Goal: Task Accomplishment & Management: Complete application form

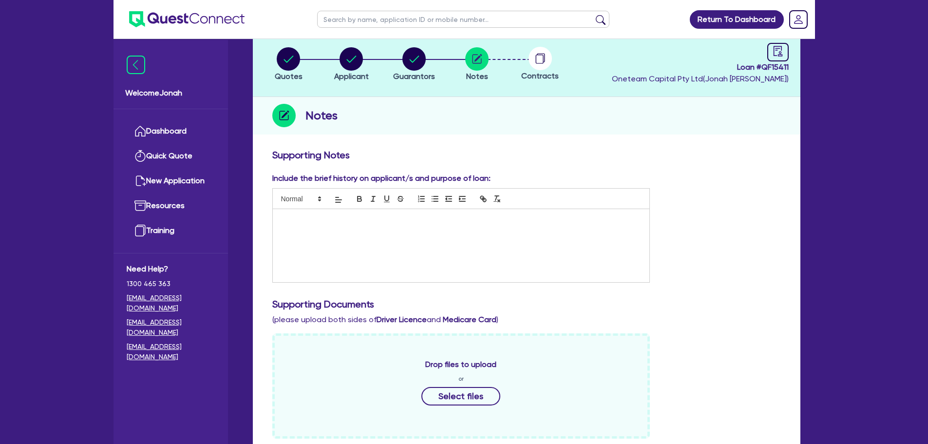
scroll to position [341, 0]
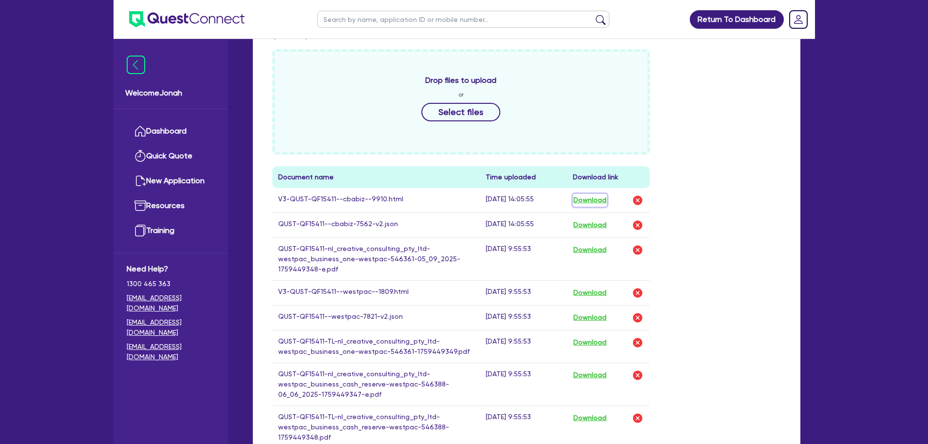
click at [600, 200] on button "Download" at bounding box center [590, 200] width 34 height 13
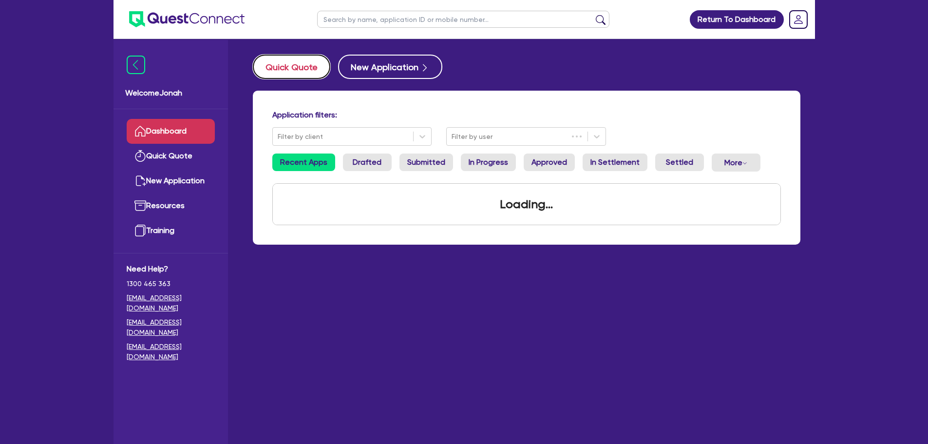
click at [294, 70] on button "Quick Quote" at bounding box center [291, 67] width 77 height 24
select select "Other"
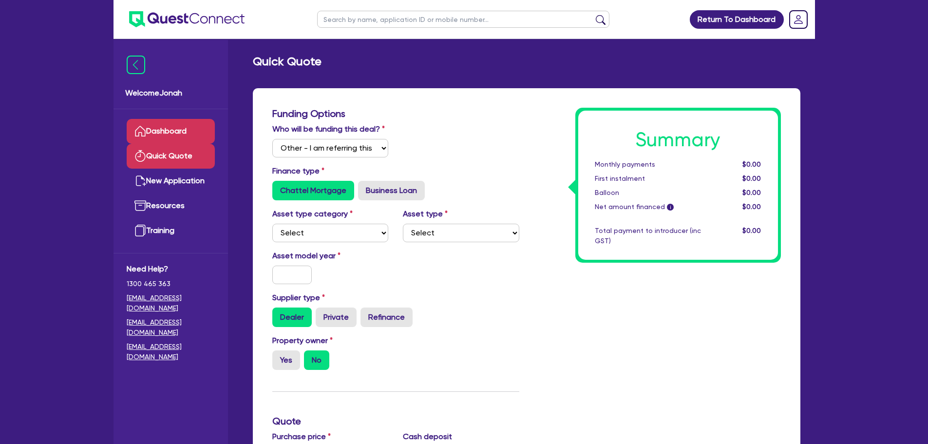
click at [175, 125] on link "Dashboard" at bounding box center [171, 131] width 88 height 25
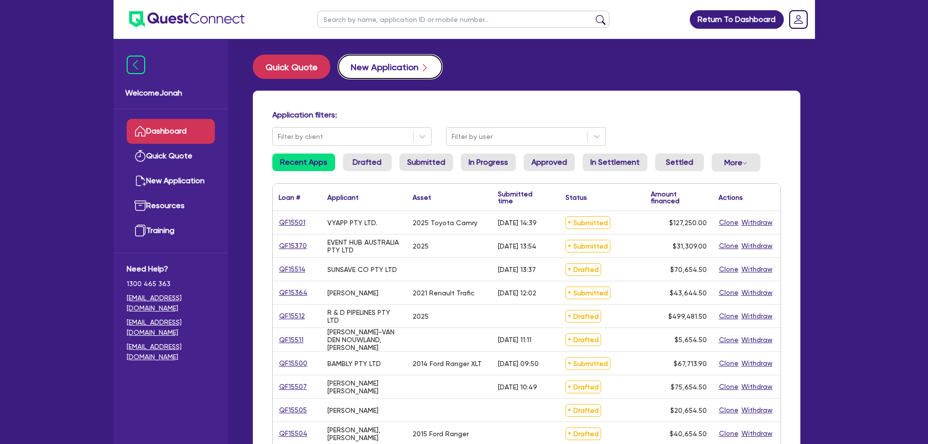
click at [381, 64] on button "New Application" at bounding box center [390, 67] width 104 height 24
select select "Other"
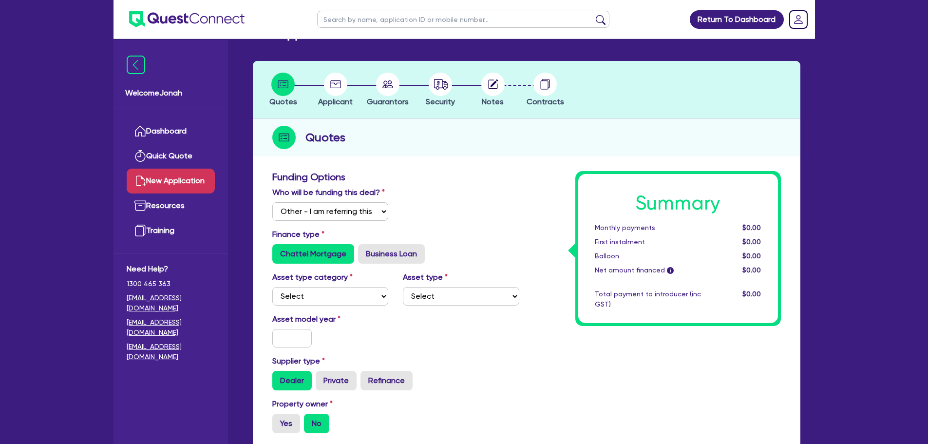
scroll to position [49, 0]
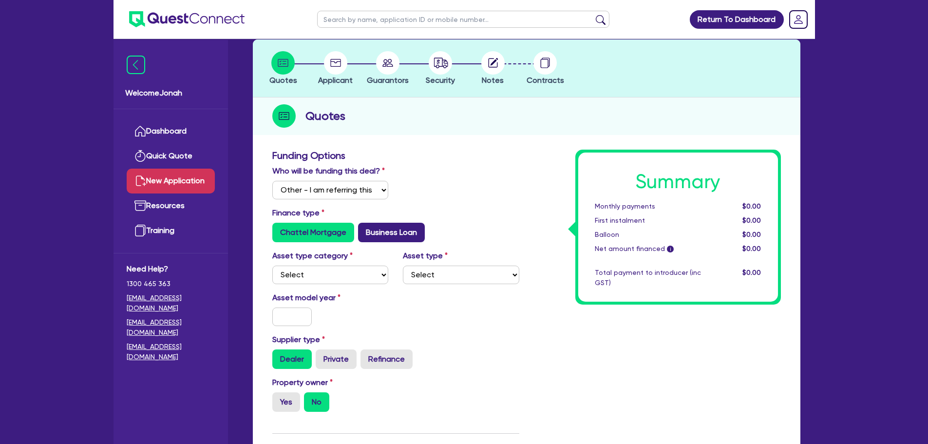
click at [378, 237] on label "Business Loan" at bounding box center [391, 232] width 67 height 19
click at [364, 229] on input "Business Loan" at bounding box center [361, 226] width 6 height 6
radio input "true"
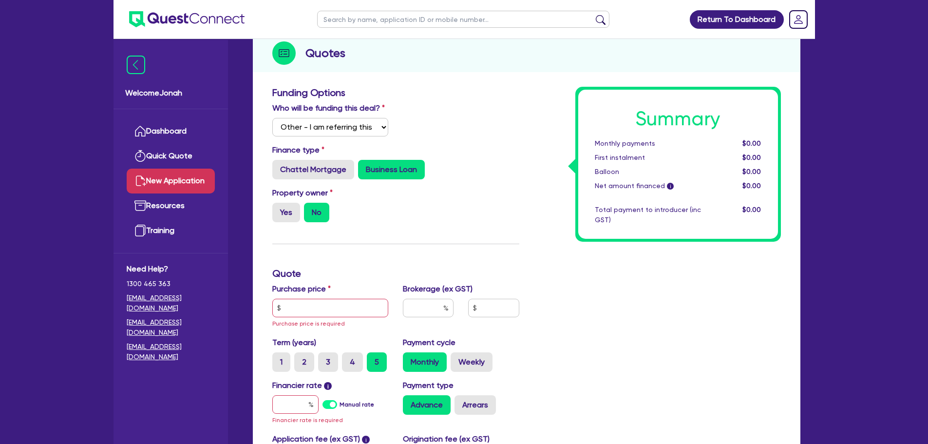
scroll to position [146, 0]
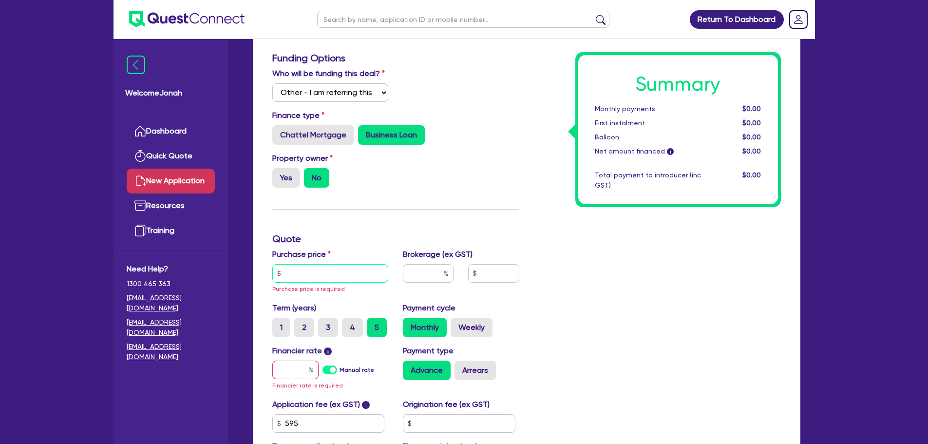
click at [331, 281] on input "text" at bounding box center [330, 273] width 116 height 19
type input "6"
type input "5"
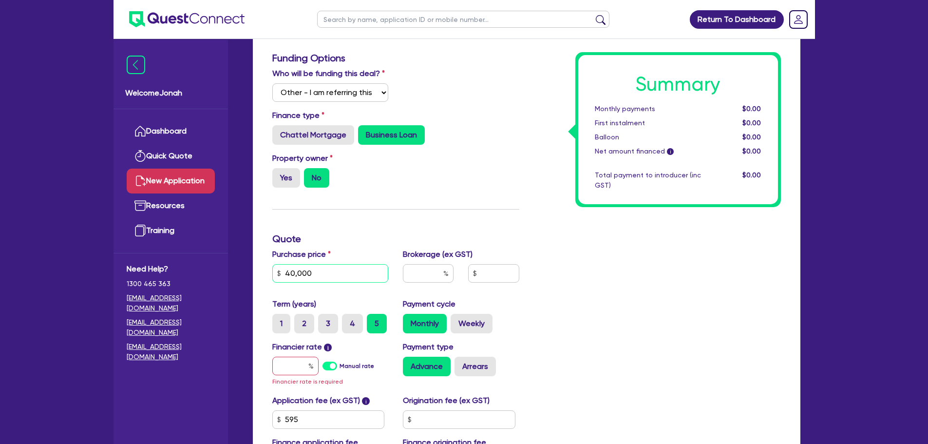
type input "40,000"
type input "2"
click at [813, 417] on div "New Application Quotes Applicant Guarantors Security Notes Contracts Quotes Fun…" at bounding box center [526, 236] width 577 height 657
click at [738, 387] on div "Summary Monthly payments $0.00 First instalment $0.00 Balloon $0.00 Net amount …" at bounding box center [658, 265] width 262 height 427
click at [281, 359] on input "text" at bounding box center [295, 366] width 46 height 19
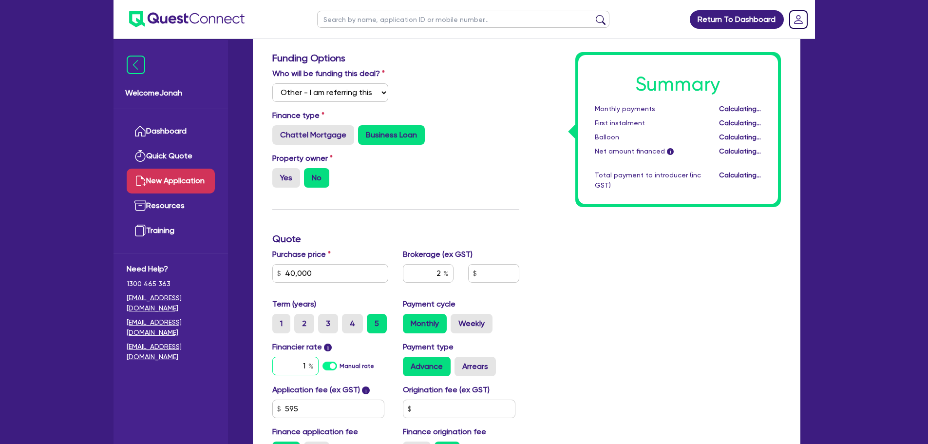
type input "15"
type input "813.09"
type input "15"
click at [619, 243] on div "Summary Monthly payments $709.64 First instalment $709.64 Balloon $0.00 Net amo…" at bounding box center [658, 260] width 262 height 416
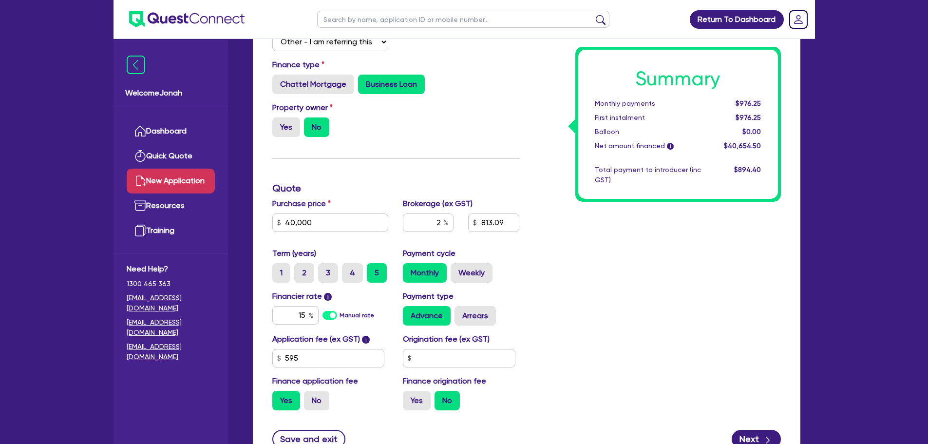
scroll to position [280, 0]
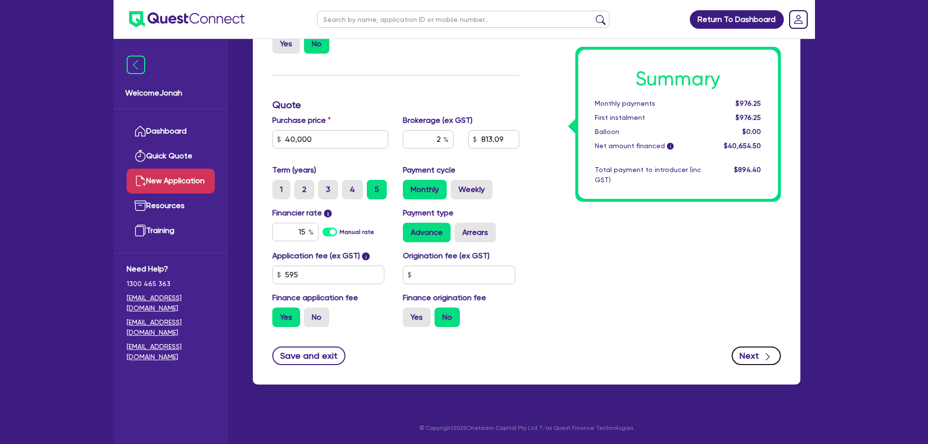
click at [750, 354] on button "Next" at bounding box center [756, 355] width 49 height 19
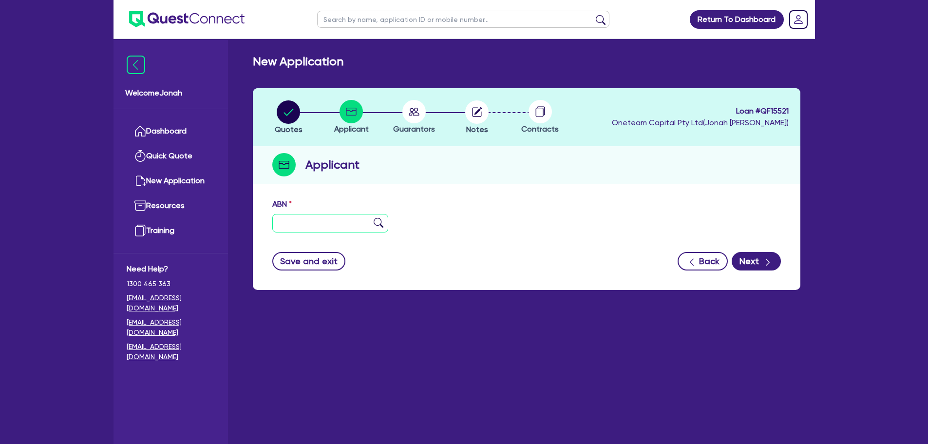
click at [327, 231] on input "text" at bounding box center [330, 223] width 116 height 19
paste input "65 621 492 877"
type input "65 621 492 877"
click at [379, 221] on img at bounding box center [379, 223] width 10 height 10
type input "TOWBUSTERS TRUCKS PTY LTD"
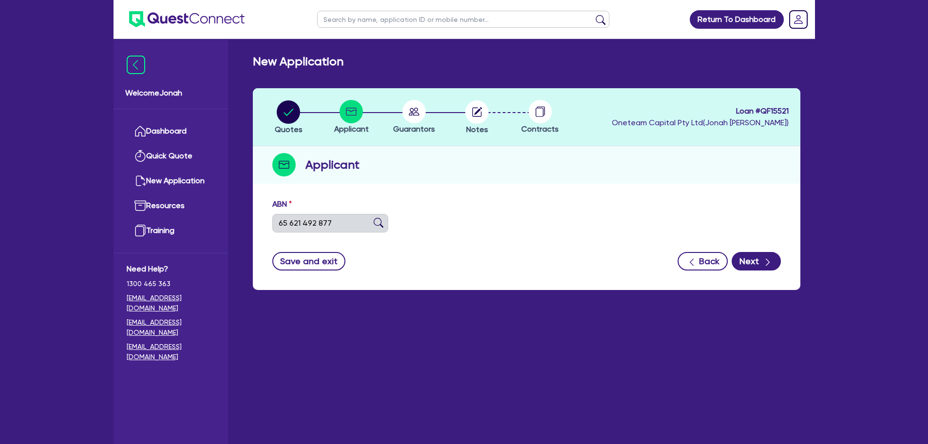
type input "THRIFTY TRUCK RENTALS WA"
select select "COMPANY"
type input "17/09/2017"
type input "01/01/2019"
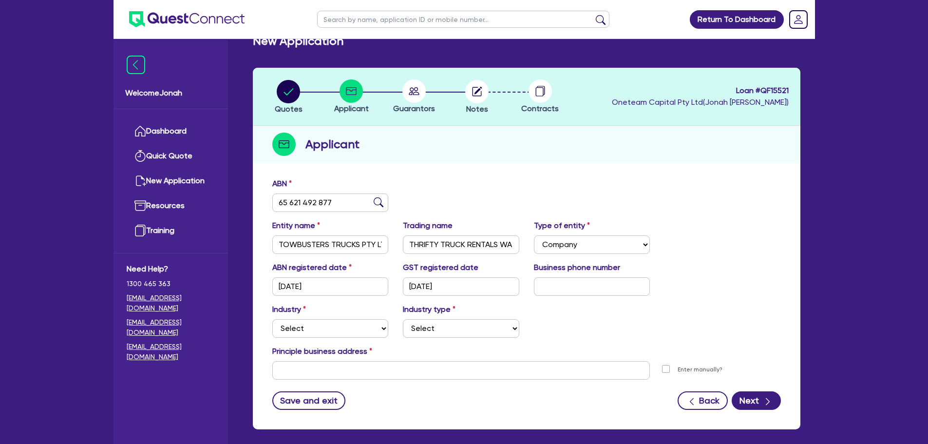
scroll to position [65, 0]
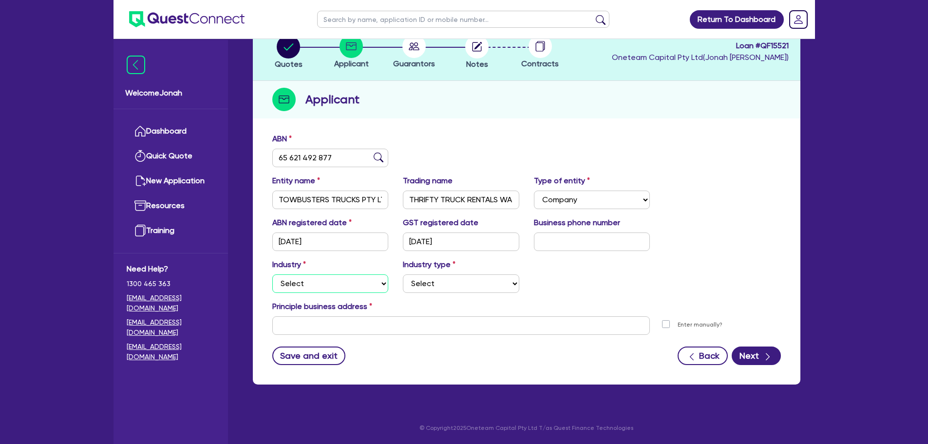
click at [364, 285] on select "Select Accomodation & Food Services Administrative & Support Services Agricultu…" at bounding box center [330, 283] width 116 height 19
select select "TRANSPORT_WAREHOUSING"
click at [272, 274] on select "Select Accomodation & Food Services Administrative & Support Services Agricultu…" at bounding box center [330, 283] width 116 height 19
click at [421, 282] on select "Select Taxi & Luxury Car Services Passengers & Freight Transport Services Posta…" at bounding box center [461, 283] width 116 height 19
select select "PASSENGERS_FREIGHT_TRANSPORT"
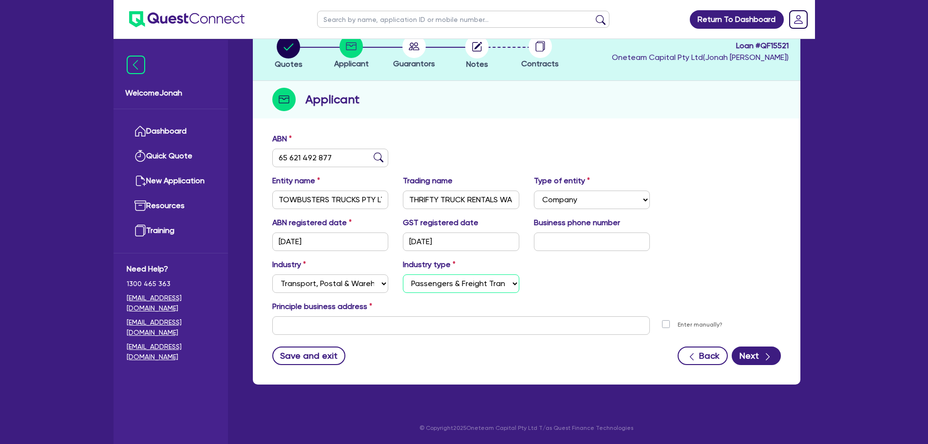
click at [403, 274] on select "Select Taxi & Luxury Car Services Passengers & Freight Transport Services Posta…" at bounding box center [461, 283] width 116 height 19
click at [486, 307] on div "Principle business address" at bounding box center [526, 309] width 523 height 16
click at [624, 332] on input "text" at bounding box center [461, 325] width 378 height 19
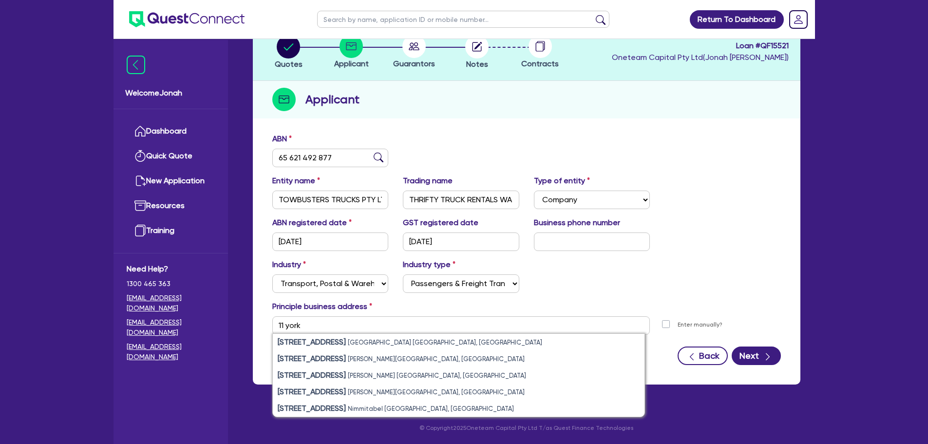
click at [399, 340] on li "11 York Street Sydney NSW, Australia" at bounding box center [459, 342] width 372 height 17
type input "11 York St Sydney NSW 2000"
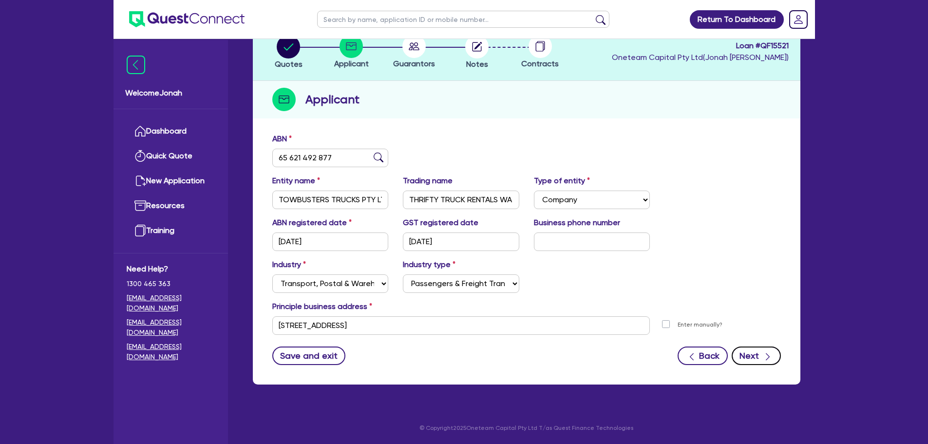
click at [762, 353] on div "button" at bounding box center [767, 355] width 11 height 12
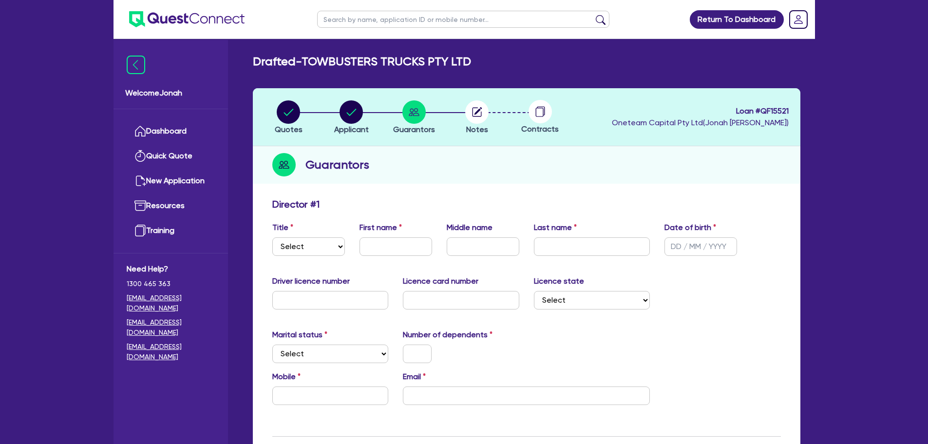
click at [302, 252] on div "Title Select Mr Mrs Ms Miss Dr First name Middle name Last name Date of birth" at bounding box center [526, 243] width 523 height 42
click at [311, 246] on select "Select Mr Mrs Ms Miss Dr" at bounding box center [308, 246] width 73 height 19
select select "MR"
click at [272, 237] on select "Select Mr Mrs Ms Miss Dr" at bounding box center [308, 246] width 73 height 19
click at [398, 244] on input "text" at bounding box center [395, 246] width 73 height 19
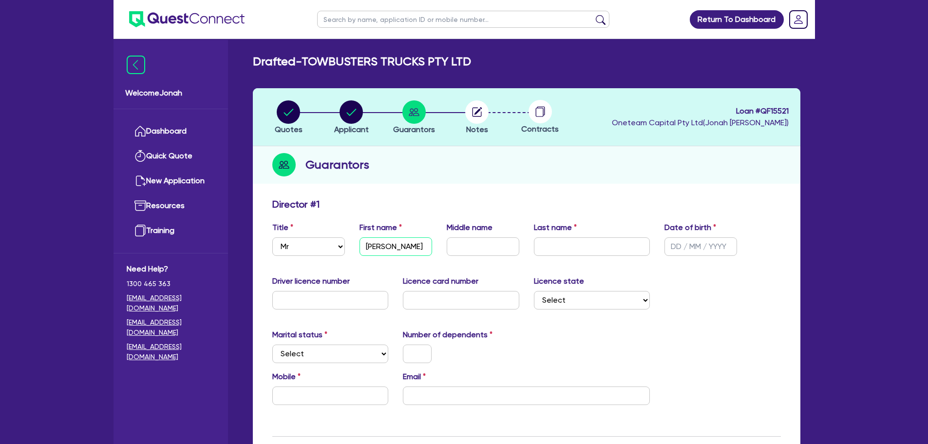
type input "Ronald"
type input "David"
type input "Joseph"
type input "05/06/1950"
type input "5138423"
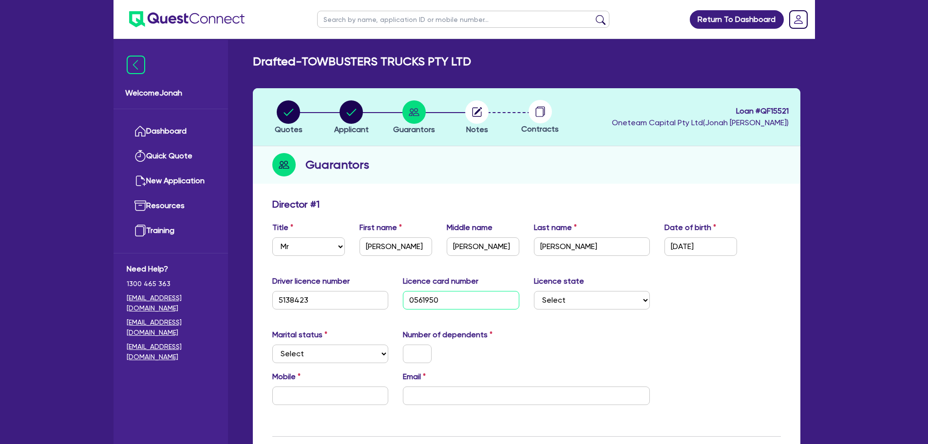
type input "0561950"
click at [605, 298] on select "Select NSW VIC QLD TAS ACT SA NT WA" at bounding box center [592, 300] width 116 height 19
select select "WA"
click at [534, 291] on select "Select NSW VIC QLD TAS ACT SA NT WA" at bounding box center [592, 300] width 116 height 19
click at [308, 353] on select "Select Single Married De Facto / Partner" at bounding box center [330, 353] width 116 height 19
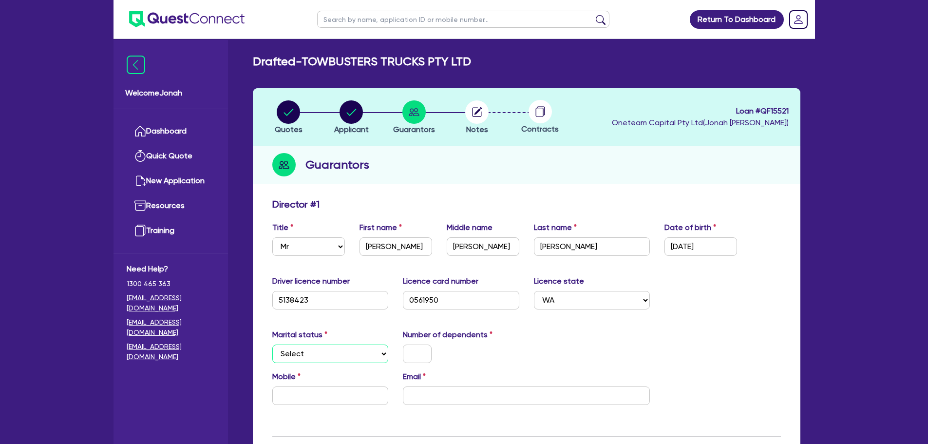
select select "SINGLE"
click at [272, 344] on select "Select Single Married De Facto / Partner" at bounding box center [330, 353] width 116 height 19
click at [423, 350] on input "text" at bounding box center [417, 353] width 29 height 19
click at [298, 397] on input "text" at bounding box center [330, 395] width 116 height 19
paste input "0407 362 314"
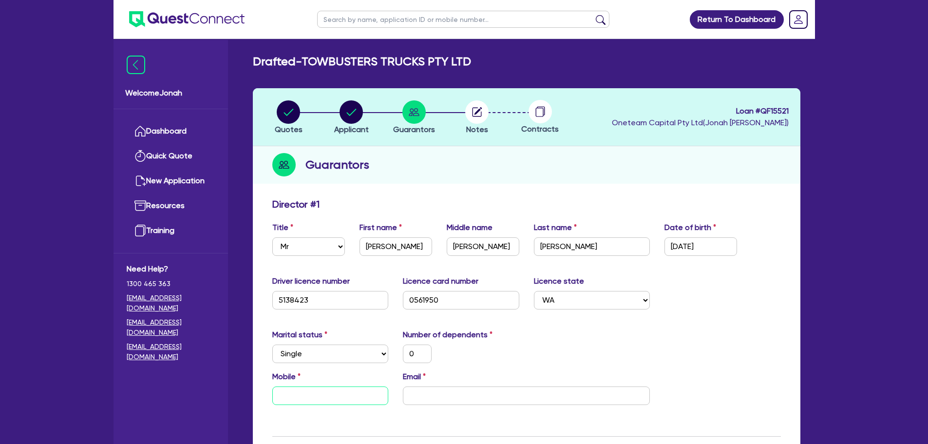
type input "0"
type input "0407 362 314"
click at [464, 393] on input "email" at bounding box center [526, 395] width 247 height 19
paste input "enquiries@towbusterstrucks.com.au"
type input "0"
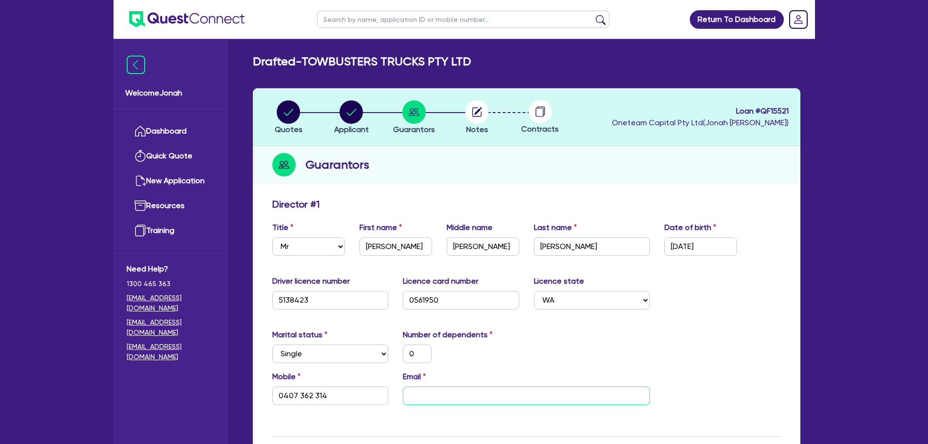
type input "0407 362 314"
type input "enquiries@towbusterstrucks.com.au"
click at [523, 376] on div "Email enquiries@towbusterstrucks.com.au" at bounding box center [527, 388] width 262 height 34
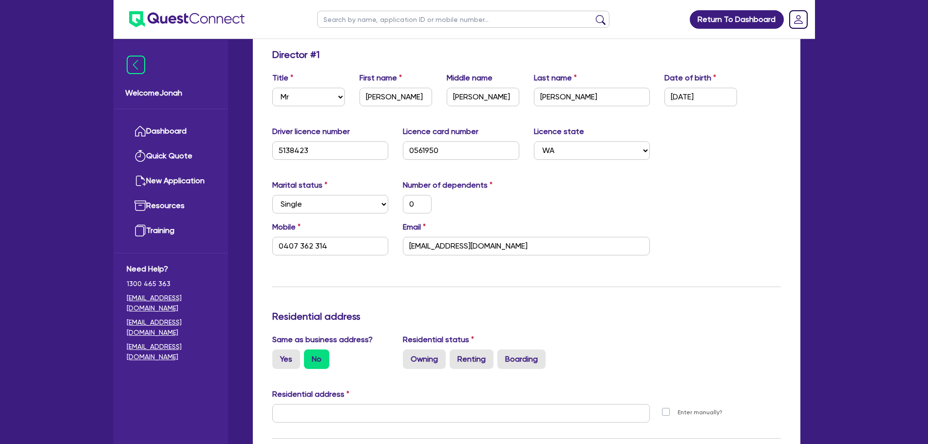
scroll to position [195, 0]
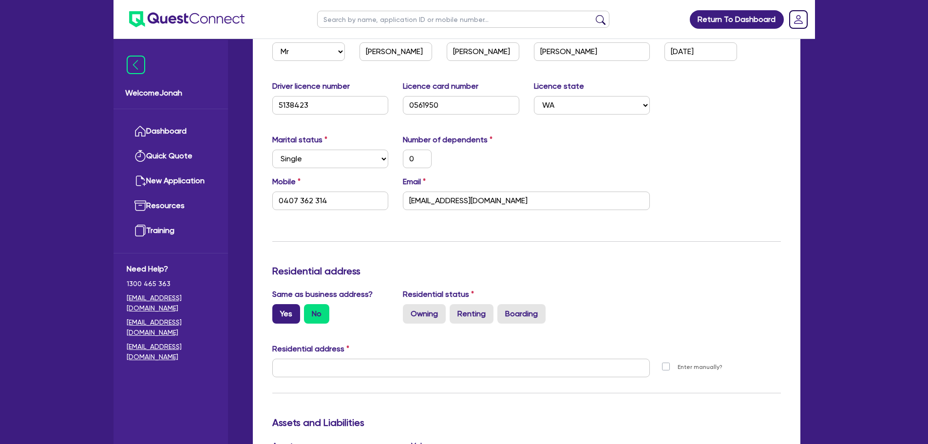
click at [286, 318] on label "Yes" at bounding box center [286, 313] width 28 height 19
click at [279, 310] on input "Yes" at bounding box center [275, 307] width 6 height 6
radio input "true"
type input "0"
type input "0407 362 314"
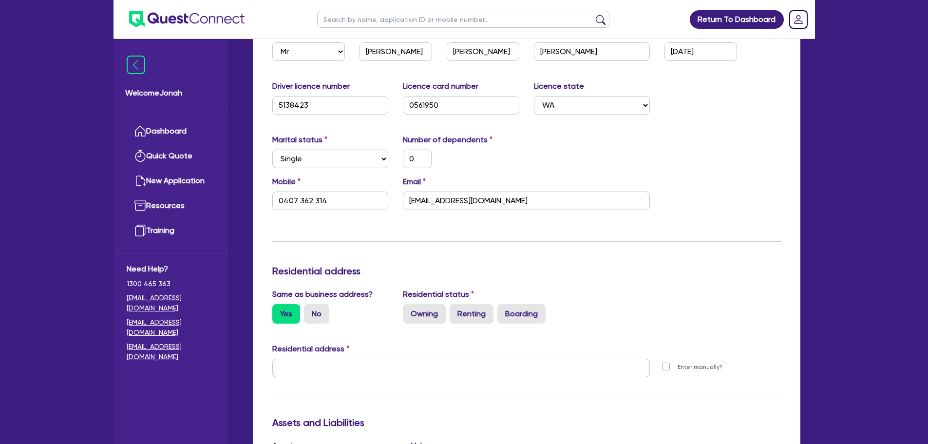
type input "11 York St Sydney NSW 2000"
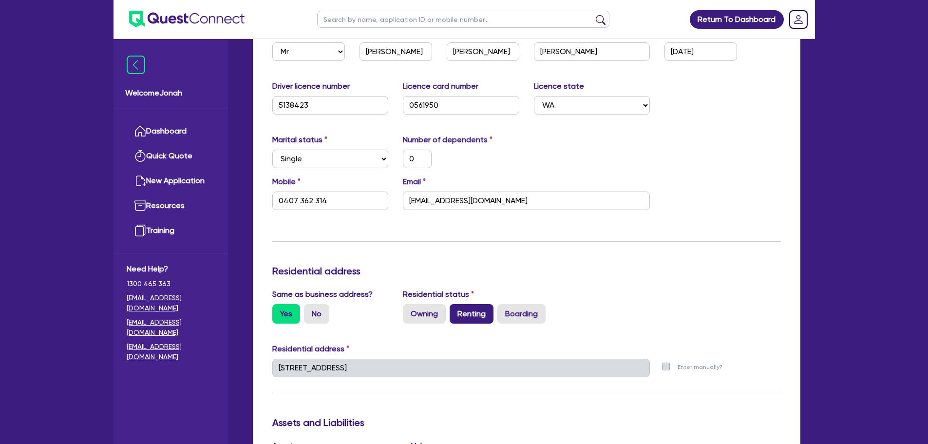
click at [471, 313] on label "Renting" at bounding box center [472, 313] width 44 height 19
click at [456, 310] on input "Renting" at bounding box center [453, 307] width 6 height 6
radio input "true"
type input "0"
type input "0407 362 314"
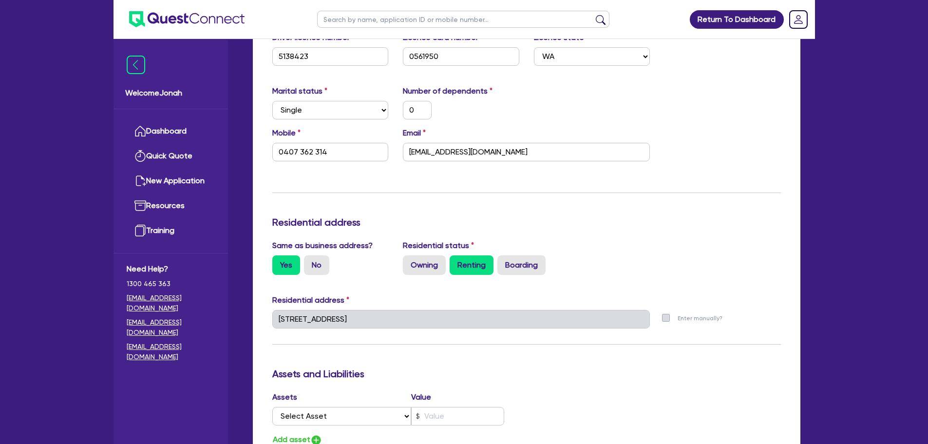
scroll to position [390, 0]
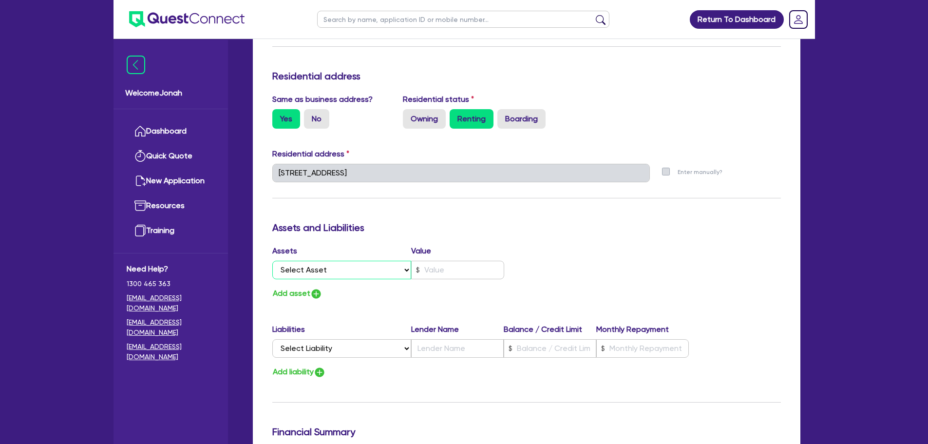
click at [333, 271] on select "Select Asset Cash Property Investment property Vehicle Truck Trailer Equipment …" at bounding box center [341, 270] width 139 height 19
select select "VEHICLE"
click at [272, 261] on select "Select Asset Cash Property Investment property Vehicle Truck Trailer Equipment …" at bounding box center [341, 270] width 139 height 19
type input "0"
type input "0407 362 314"
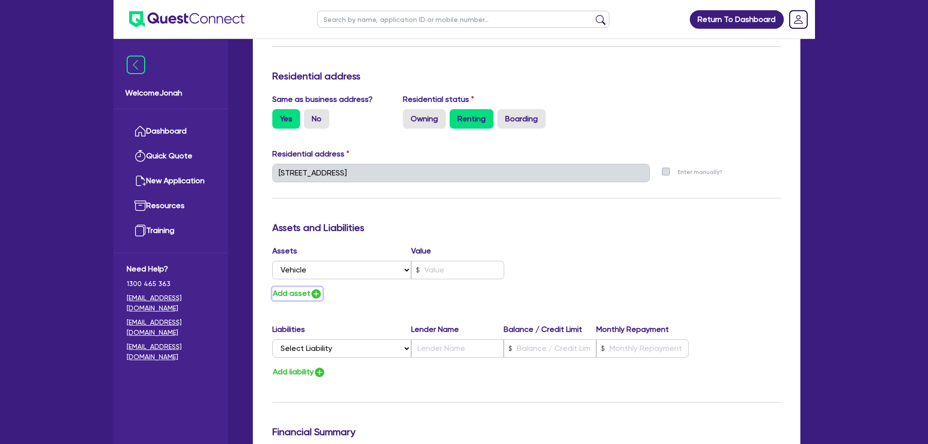
click at [313, 289] on img "button" at bounding box center [316, 294] width 12 height 12
type input "0"
type input "0407 362 314"
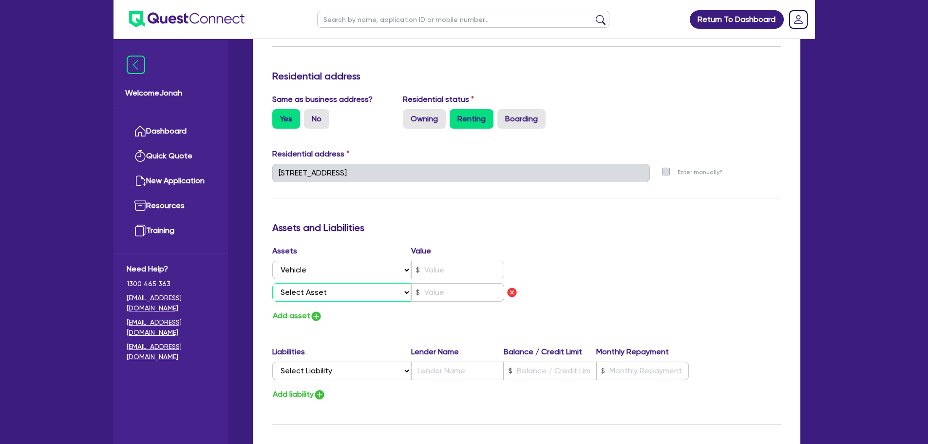
click at [326, 294] on select "Select Asset Cash Property Investment property Vehicle Truck Trailer Equipment …" at bounding box center [341, 292] width 139 height 19
select select "TRUCK"
click at [272, 283] on select "Select Asset Cash Property Investment property Vehicle Truck Trailer Equipment …" at bounding box center [341, 292] width 139 height 19
type input "0"
type input "0407 362 314"
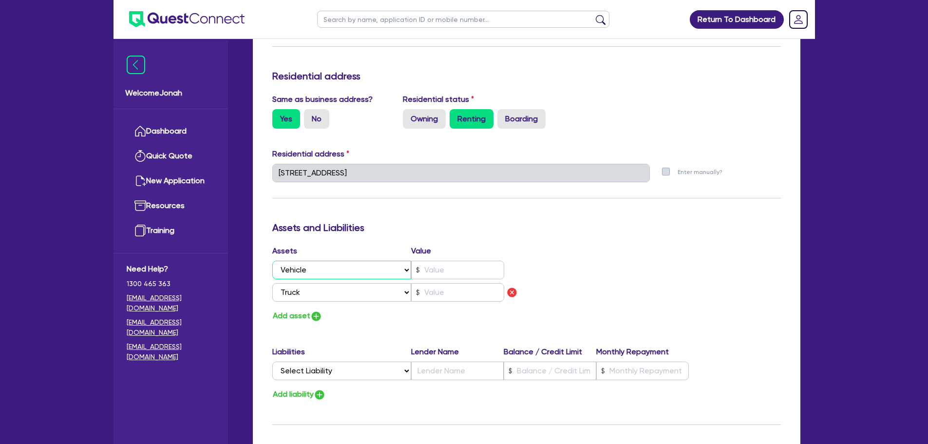
drag, startPoint x: 339, startPoint y: 270, endPoint x: 338, endPoint y: 276, distance: 5.6
click at [339, 270] on select "Select Asset Cash Property Investment property Vehicle Truck Trailer Equipment …" at bounding box center [341, 270] width 139 height 19
select select "TRUCK"
click at [272, 261] on select "Select Asset Cash Property Investment property Vehicle Truck Trailer Equipment …" at bounding box center [341, 270] width 139 height 19
type input "0"
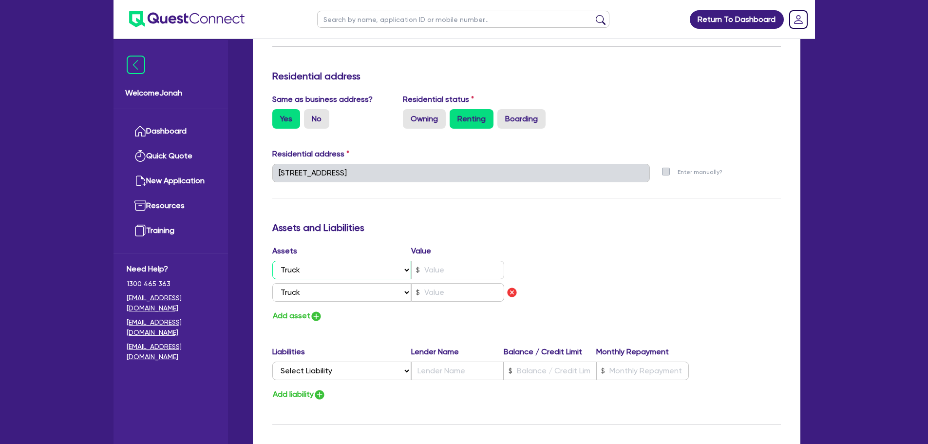
type input "0407 362 314"
click at [318, 303] on div "Assets Value Select Asset Cash Property Investment property Vehicle Truck Trail…" at bounding box center [396, 275] width 262 height 60
click at [316, 309] on button "Add asset" at bounding box center [297, 315] width 50 height 13
type input "0"
type input "0407 362 314"
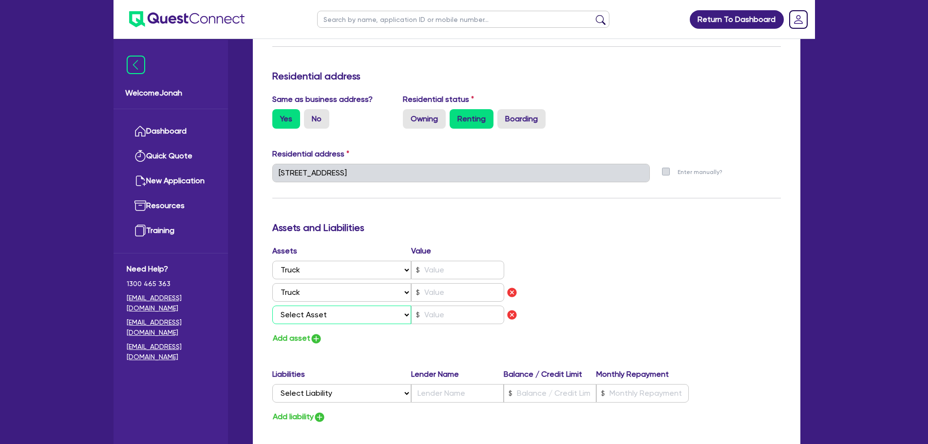
click at [308, 313] on select "Select Asset Cash Property Investment property Vehicle Truck Trailer Equipment …" at bounding box center [341, 314] width 139 height 19
select select "TRUCK"
click at [272, 305] on select "Select Asset Cash Property Investment property Vehicle Truck Trailer Equipment …" at bounding box center [341, 314] width 139 height 19
type input "0"
type input "0407 362 314"
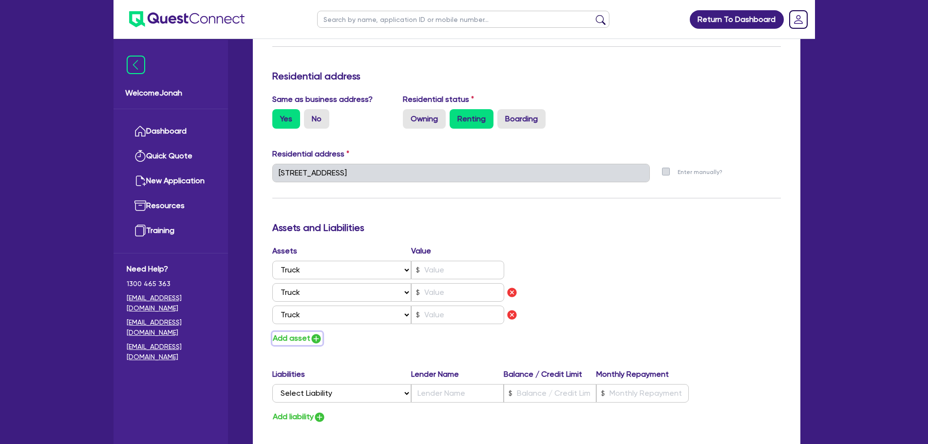
click at [319, 334] on img "button" at bounding box center [316, 339] width 12 height 12
type input "0"
type input "0407 362 314"
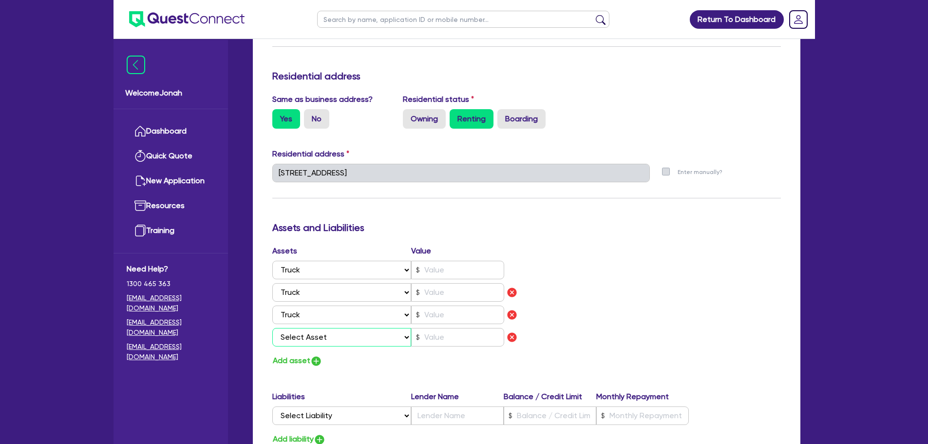
click at [313, 340] on select "Select Asset Cash Property Investment property Vehicle Truck Trailer Equipment …" at bounding box center [341, 337] width 139 height 19
select select "TRUCK"
click at [272, 328] on select "Select Asset Cash Property Investment property Vehicle Truck Trailer Equipment …" at bounding box center [341, 337] width 139 height 19
type input "0"
type input "0407 362 314"
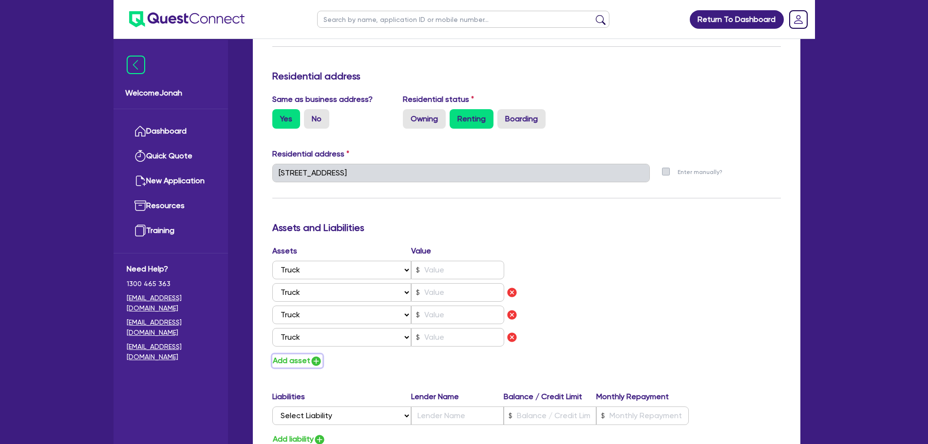
click at [305, 363] on button "Add asset" at bounding box center [297, 360] width 50 height 13
type input "0"
type input "0407 362 314"
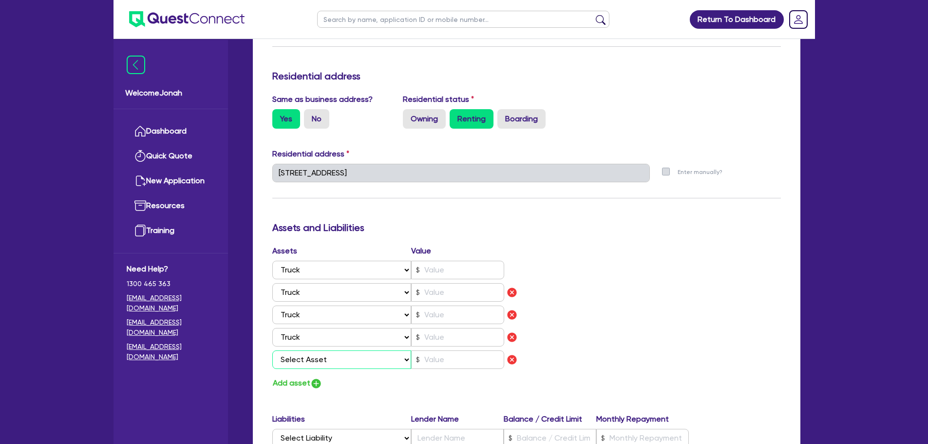
click at [307, 360] on select "Select Asset Cash Property Investment property Vehicle Truck Trailer Equipment …" at bounding box center [341, 359] width 139 height 19
select select "TRUCK"
click at [272, 350] on select "Select Asset Cash Property Investment property Vehicle Truck Trailer Equipment …" at bounding box center [341, 359] width 139 height 19
type input "0"
type input "0407 362 314"
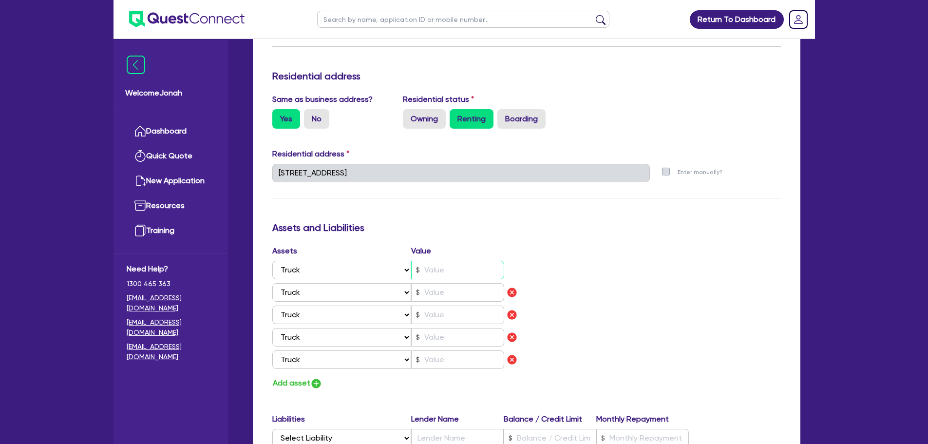
click at [446, 274] on input "text" at bounding box center [457, 270] width 93 height 19
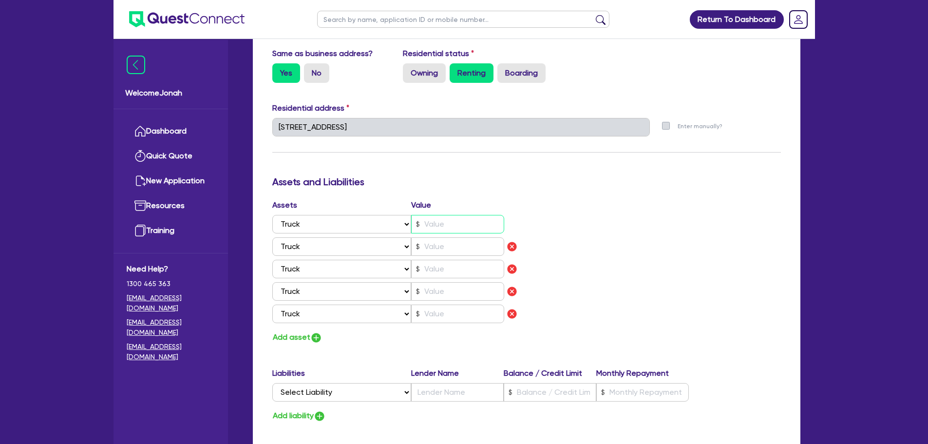
scroll to position [536, 0]
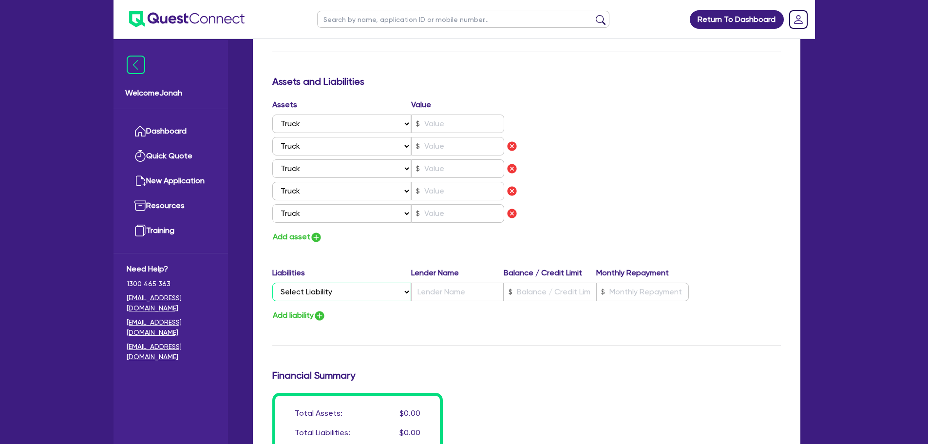
click at [330, 291] on select "Select Liability Credit card Mortgage Investment property loan Vehicle loan Tru…" at bounding box center [341, 292] width 139 height 19
select select "TRUCK_LOAN"
click at [272, 283] on select "Select Liability Credit card Mortgage Investment property loan Vehicle loan Tru…" at bounding box center [341, 292] width 139 height 19
type input "0"
type input "0407 362 314"
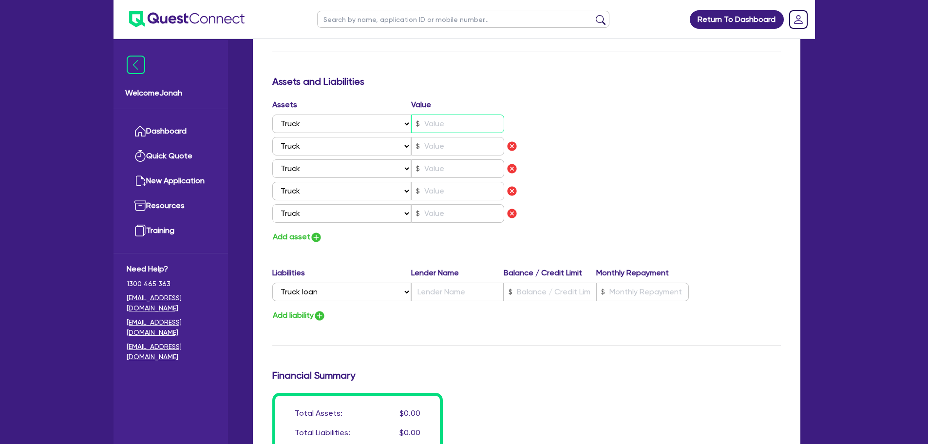
click at [438, 123] on input "text" at bounding box center [457, 123] width 93 height 19
click at [302, 311] on button "Add liability" at bounding box center [299, 315] width 54 height 13
type input "0"
type input "0407 362 314"
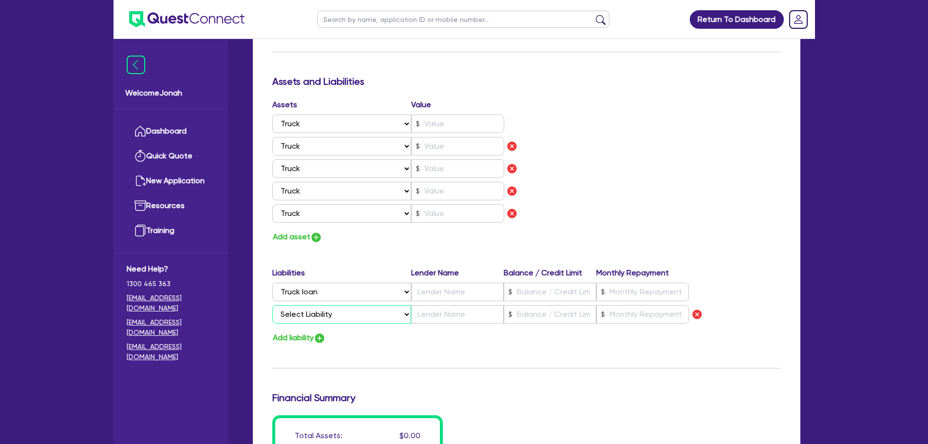
click at [334, 318] on select "Select Liability Credit card Mortgage Investment property loan Vehicle loan Tru…" at bounding box center [341, 314] width 139 height 19
select select "CREDIT_CARD"
click at [272, 305] on select "Select Liability Credit card Mortgage Investment property loan Vehicle loan Tru…" at bounding box center [341, 314] width 139 height 19
type input "0"
type input "0407 362 314"
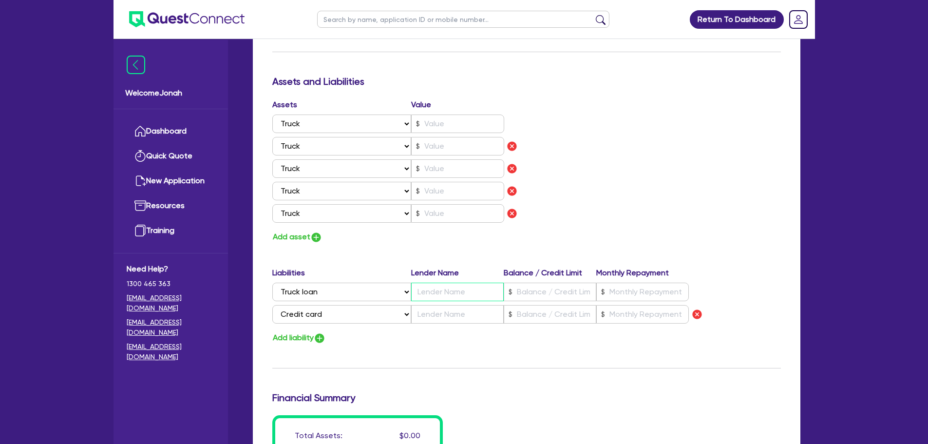
click at [467, 290] on input "text" at bounding box center [457, 292] width 93 height 19
type input "0"
type input "0407 362 314"
type input "F"
type input "0"
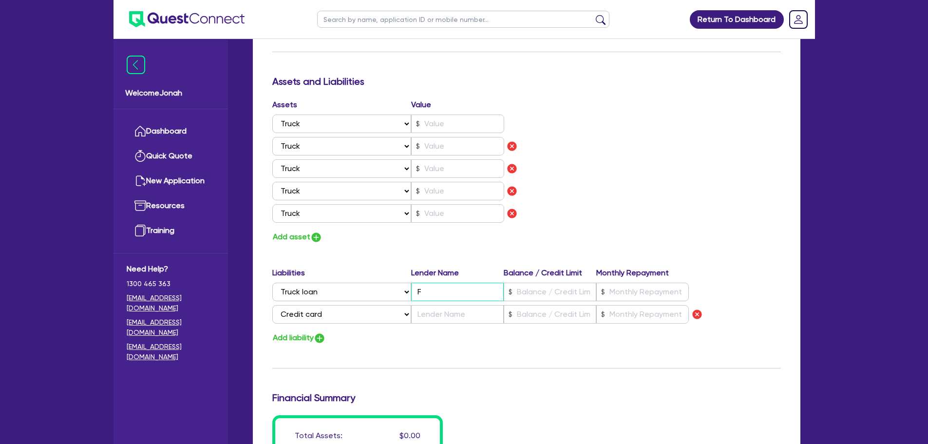
type input "0407 362 314"
type input "Fl"
type input "0"
type input "0407 362 314"
type input "Fle"
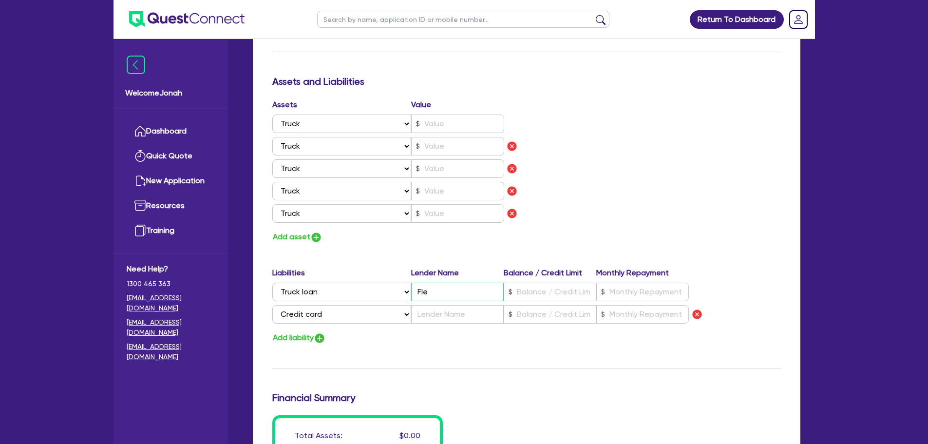
type input "0"
type input "0407 362 314"
type input "Flex"
type input "0"
type input "0407 362 314"
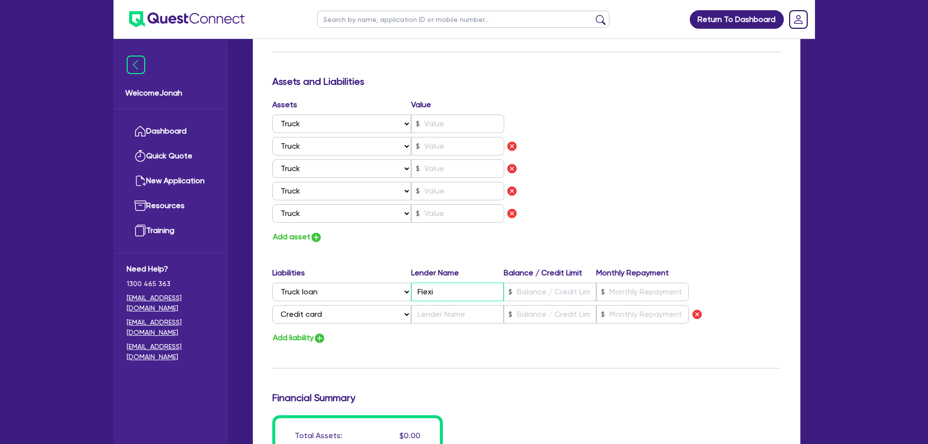
type input "Flexi"
type input "0"
type input "0407 362 314"
type input "8"
type input "0"
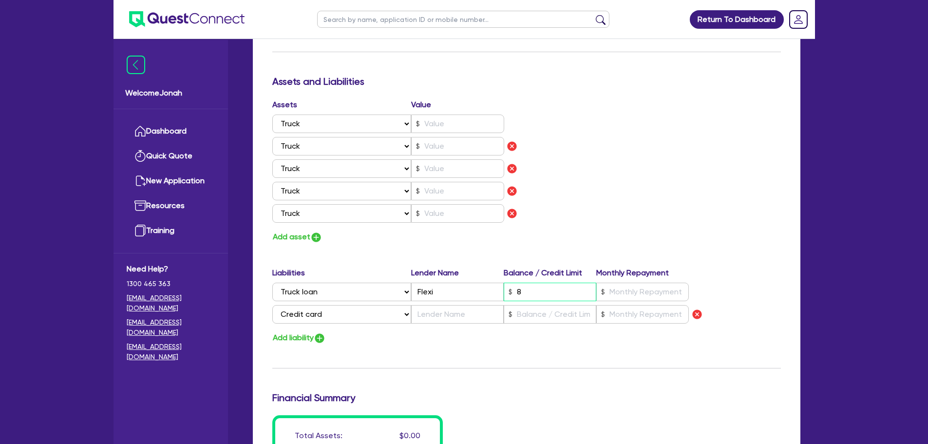
type input "0407 362 314"
type input "80"
type input "0"
type input "0407 362 314"
type input "800"
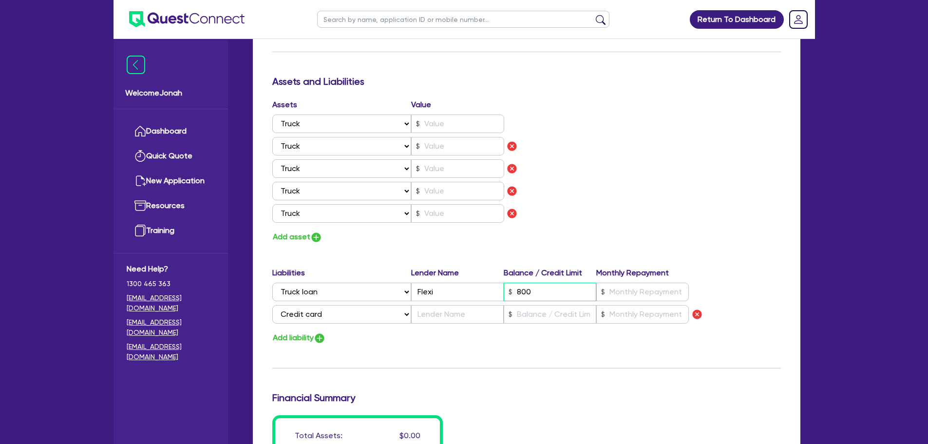
type input "0"
type input "0407 362 314"
type input "8,000"
type input "0"
type input "0407 362 314"
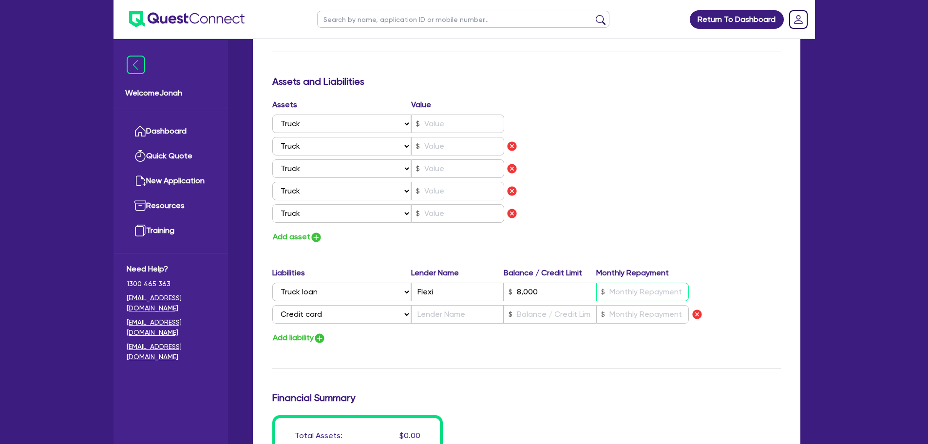
type input "8,000"
type input "8"
type input "0"
type input "0407 362 314"
type input "8,000"
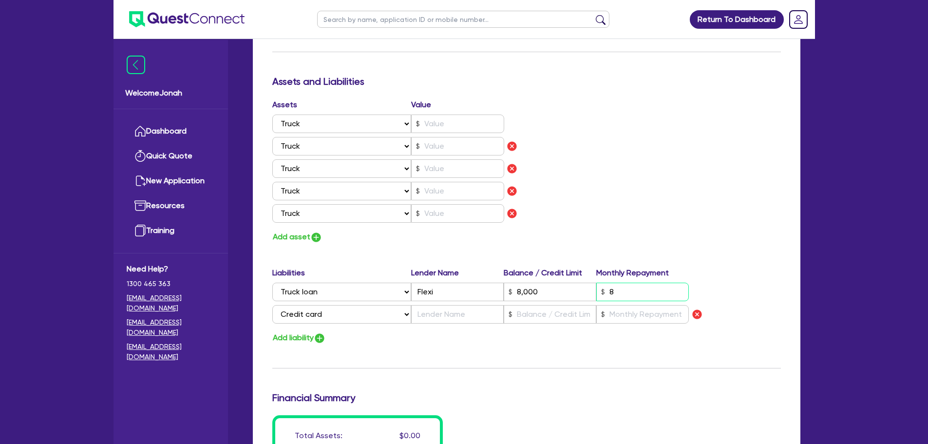
type input "85"
type input "0"
type input "0407 362 314"
type input "8,000"
type input "850"
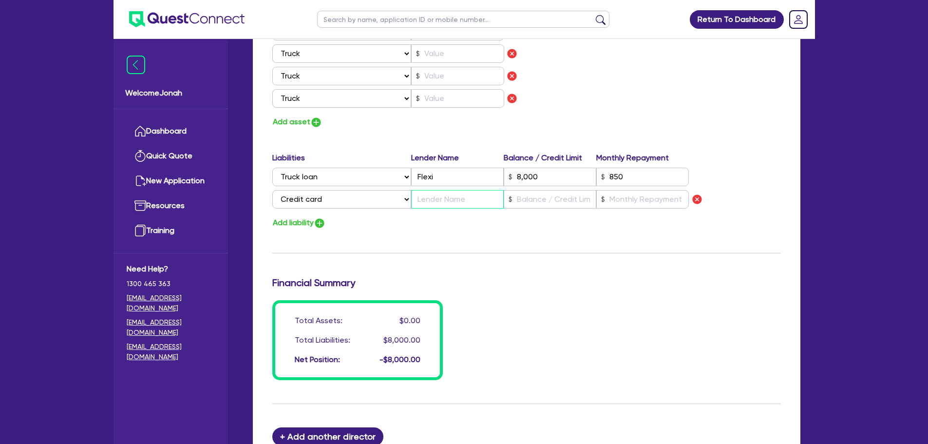
scroll to position [603, 0]
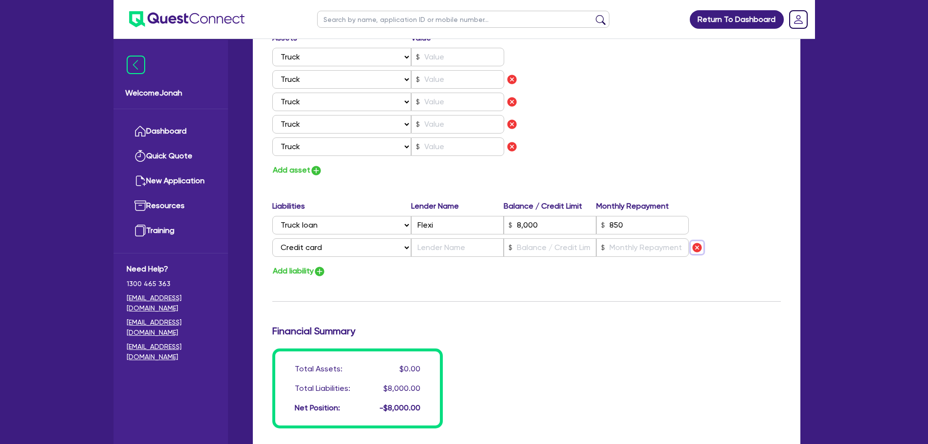
click at [696, 244] on img "button" at bounding box center [697, 248] width 12 height 12
type input "0"
type input "0407 362 314"
type input "8,000"
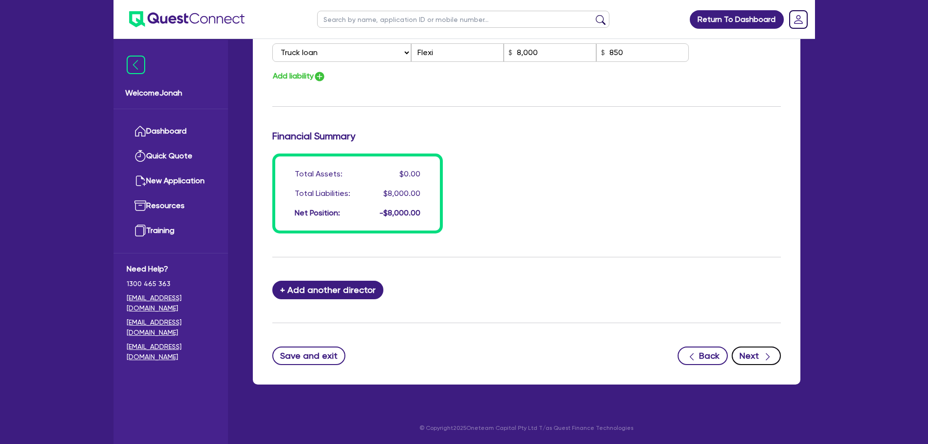
click at [762, 358] on div "button" at bounding box center [767, 355] width 11 height 12
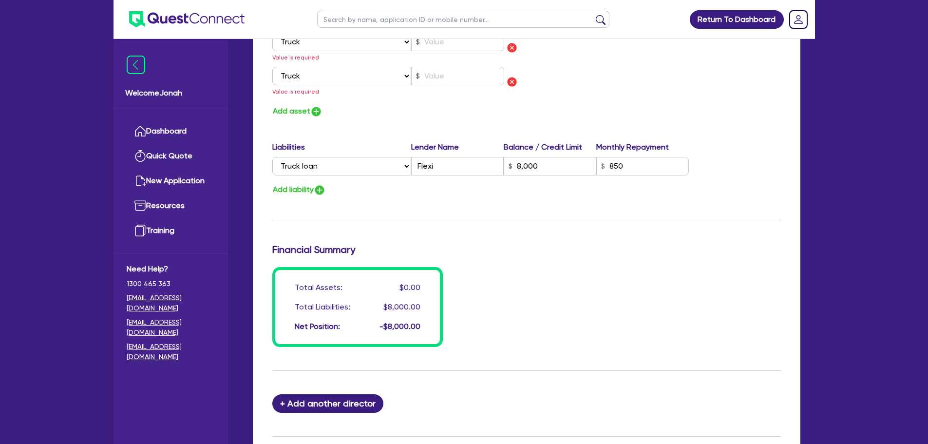
scroll to position [492, 0]
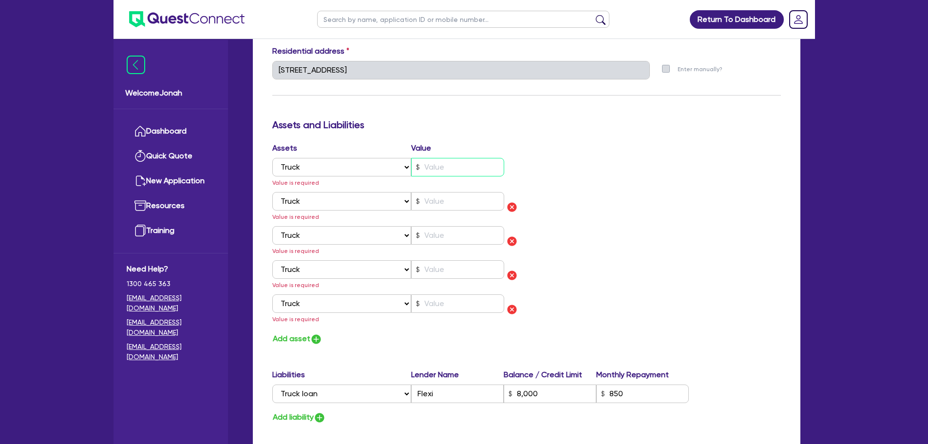
click at [445, 164] on input "text" at bounding box center [457, 167] width 93 height 19
type input "0"
type input "0407 362 314"
type input "3"
type input "8,000"
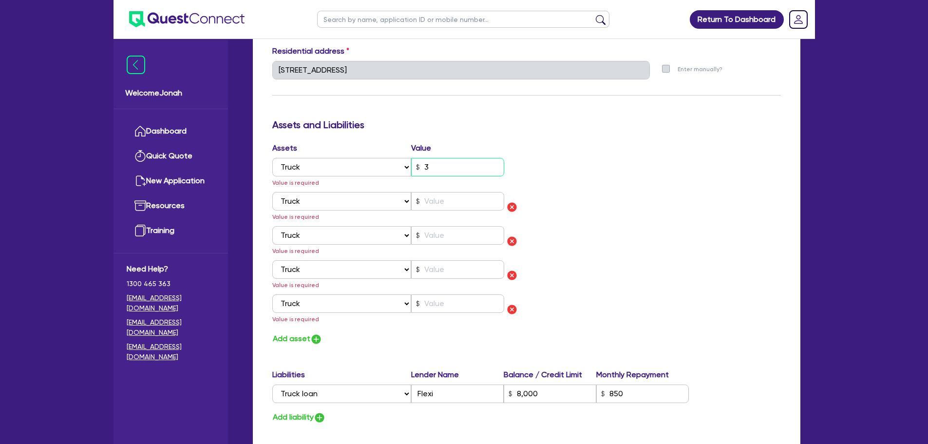
type input "0"
type input "0407 362 314"
type input "30"
type input "8,000"
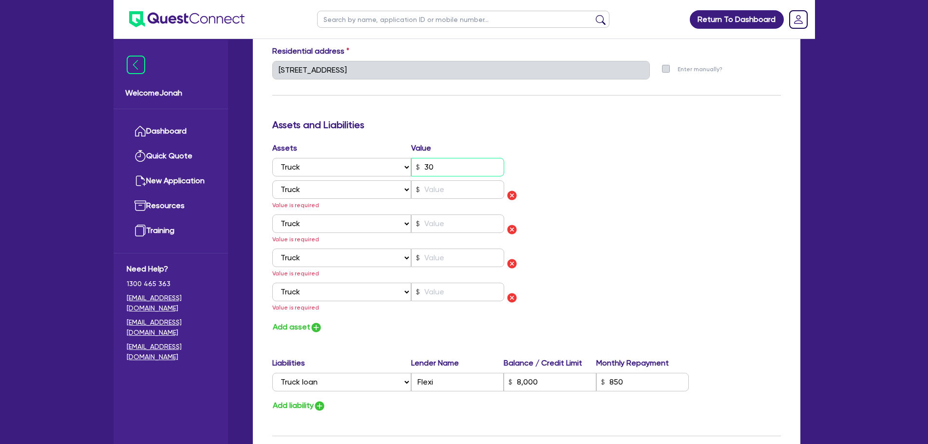
type input "0"
type input "0407 362 314"
type input "300"
type input "8,000"
type input "0"
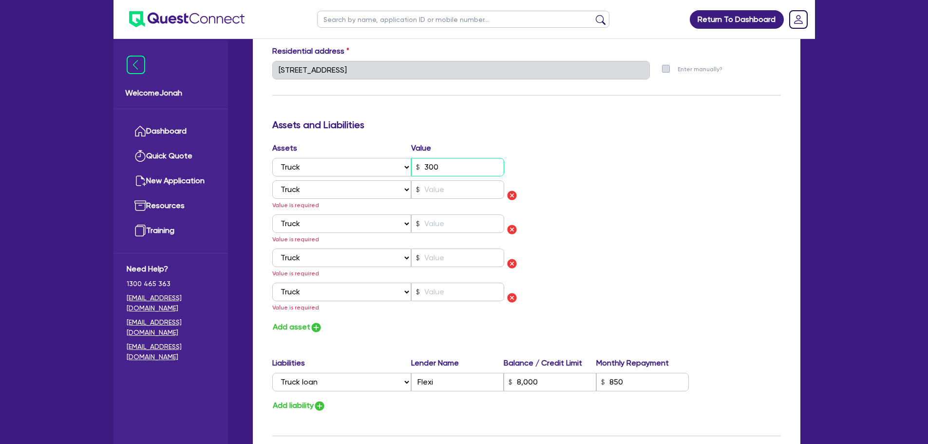
type input "0407 362 314"
type input "3,000"
type input "8,000"
type input "3,000"
click at [452, 164] on input "3,000" at bounding box center [457, 167] width 93 height 19
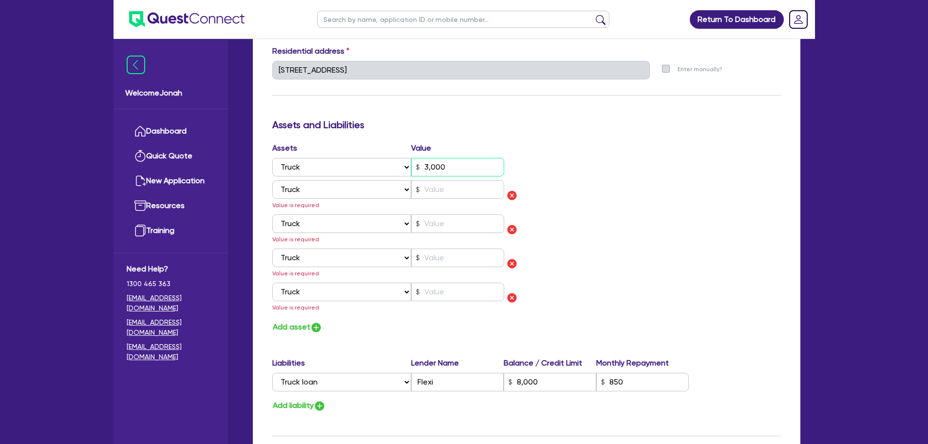
type input "0"
type input "0407 362 314"
type input "30,000"
type input "8,000"
type input "30,000"
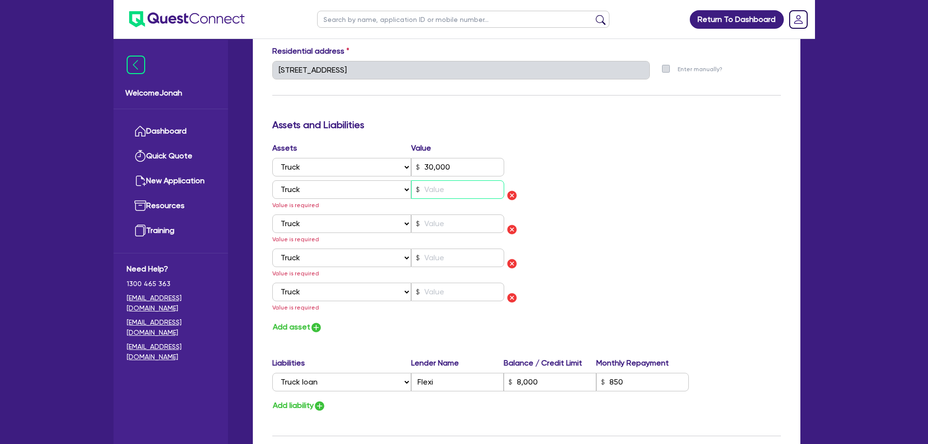
type input "0"
type input "0407 362 314"
type input "30,000"
type input "8,000"
type input "3"
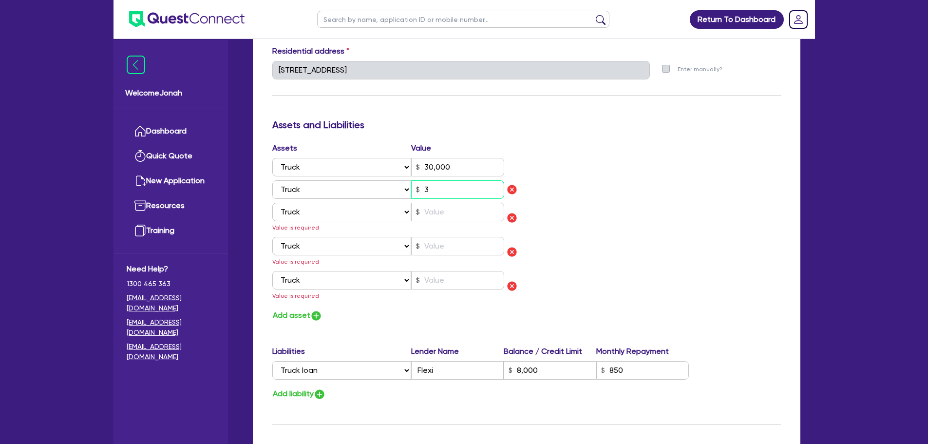
type input "0"
type input "0407 362 314"
type input "30,000"
type input "8,000"
type input "30"
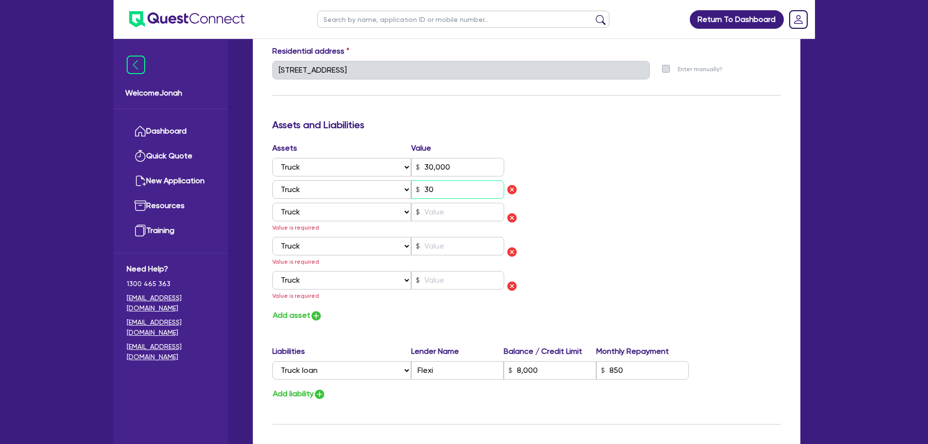
type input "0"
type input "0407 362 314"
type input "30,000"
type input "8,000"
type input "300"
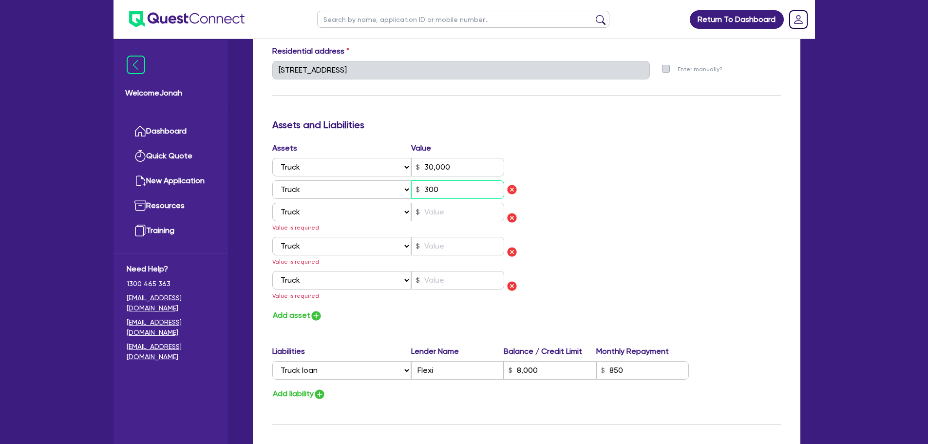
type input "0"
type input "0407 362 314"
type input "30,000"
type input "8,000"
type input "3,000"
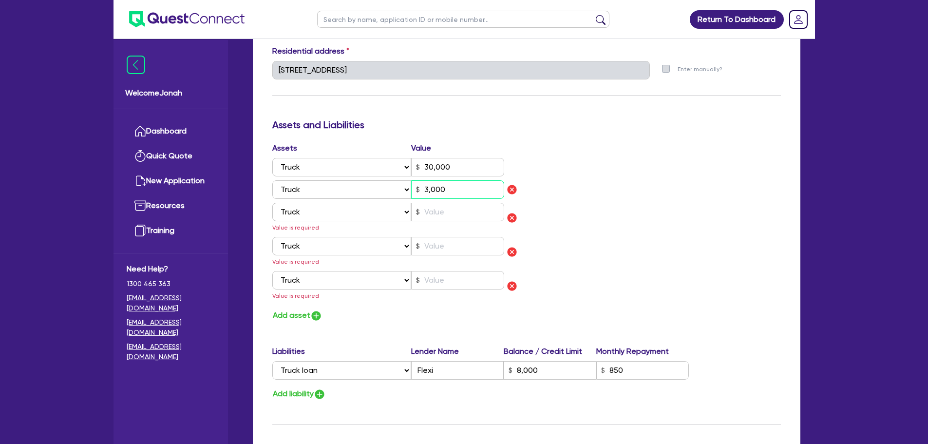
type input "0"
type input "0407 362 314"
type input "30,000"
type input "8,000"
type input "30,000"
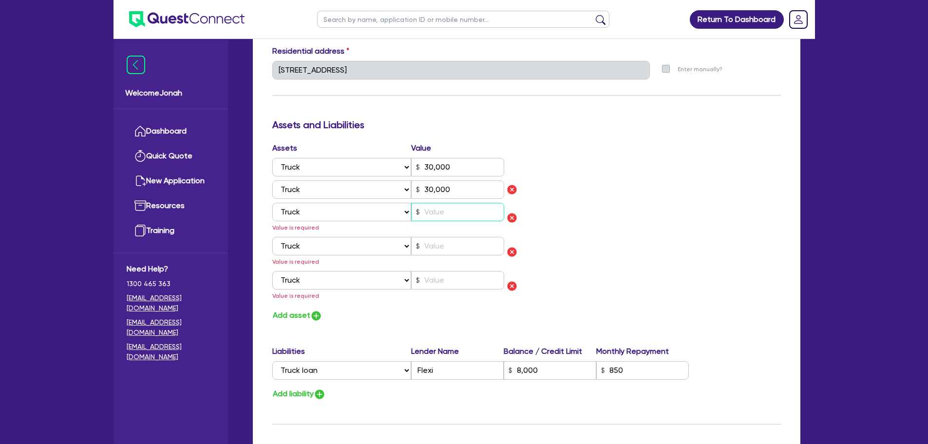
type input "0"
type input "0407 362 314"
type input "30,000"
type input "8,000"
type input "30,000"
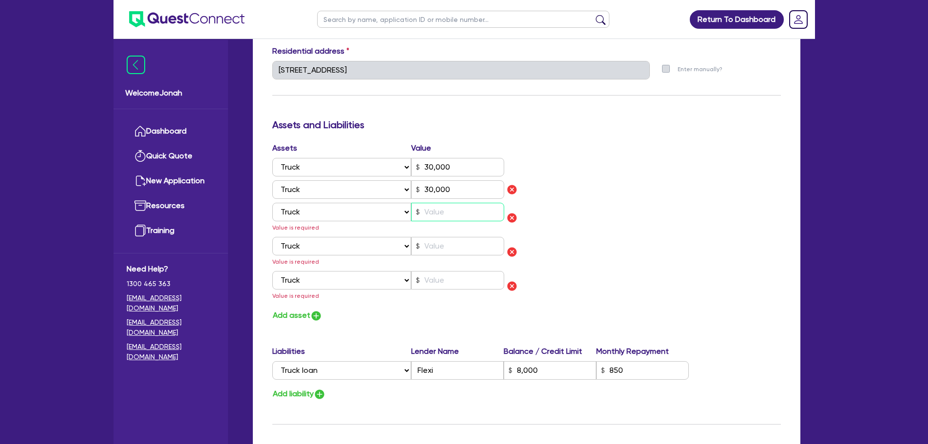
type input "3"
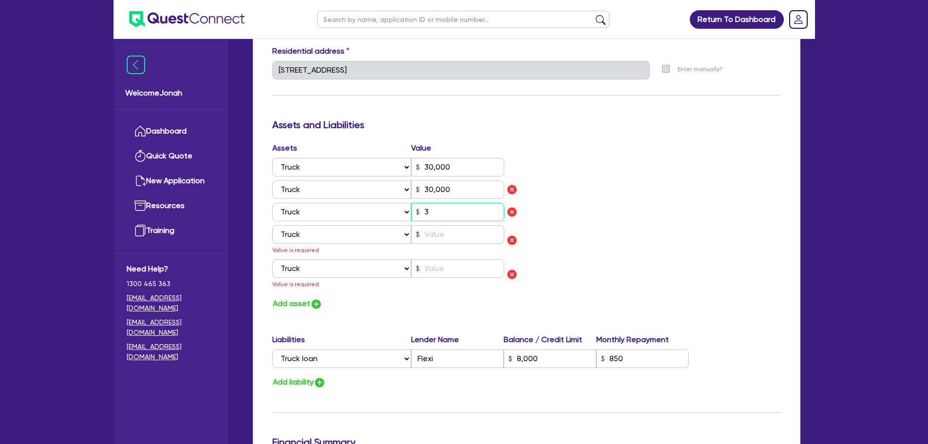
type input "0"
type input "0407 362 314"
type input "30,000"
type input "8,000"
type input "30,000"
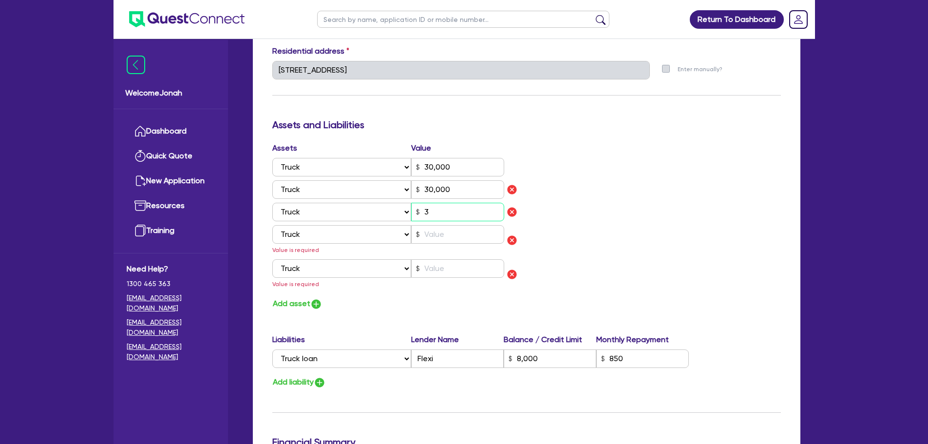
type input "30"
type input "0"
type input "0407 362 314"
type input "30,000"
type input "8,000"
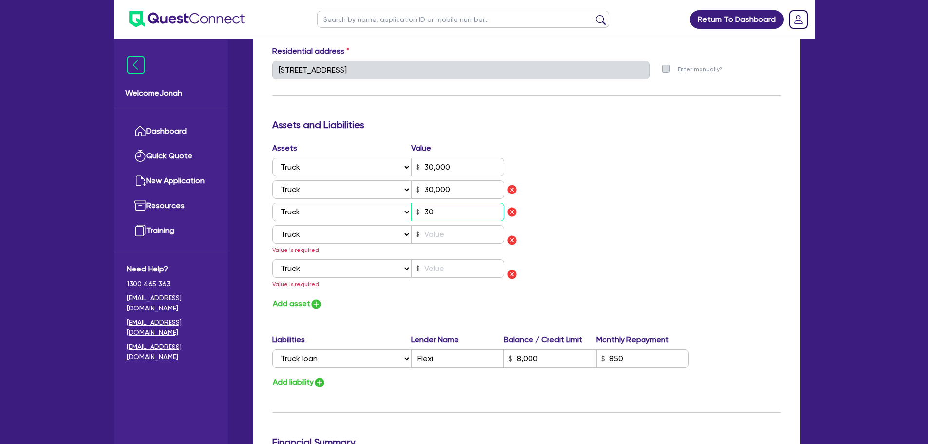
type input "30,000"
type input "300"
type input "0"
type input "0407 362 314"
type input "30,000"
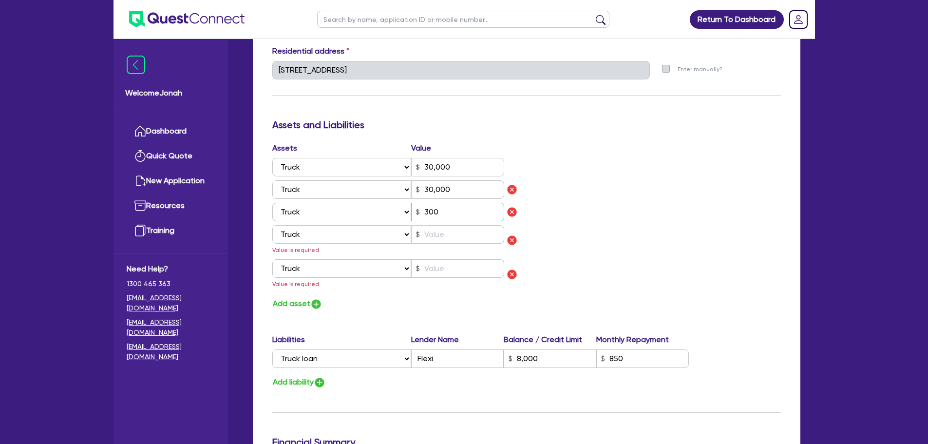
type input "8,000"
type input "30,000"
type input "3,000"
type input "0"
type input "0407 362 314"
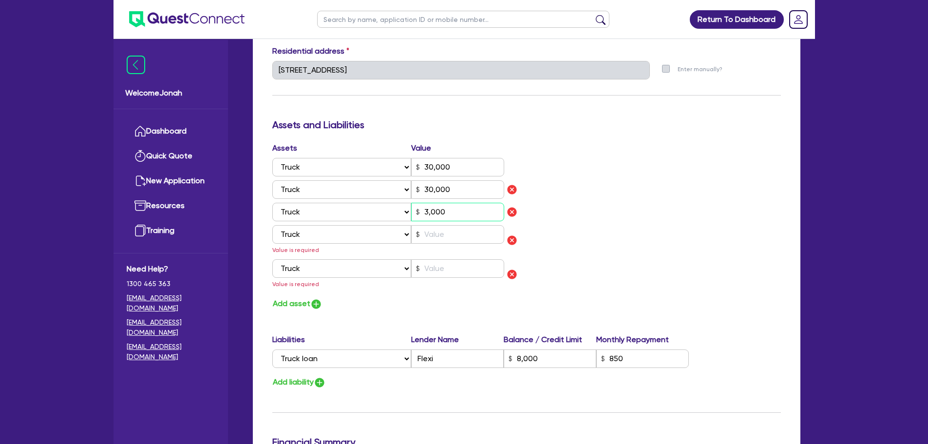
type input "30,000"
type input "8,000"
type input "30,000"
type input "0"
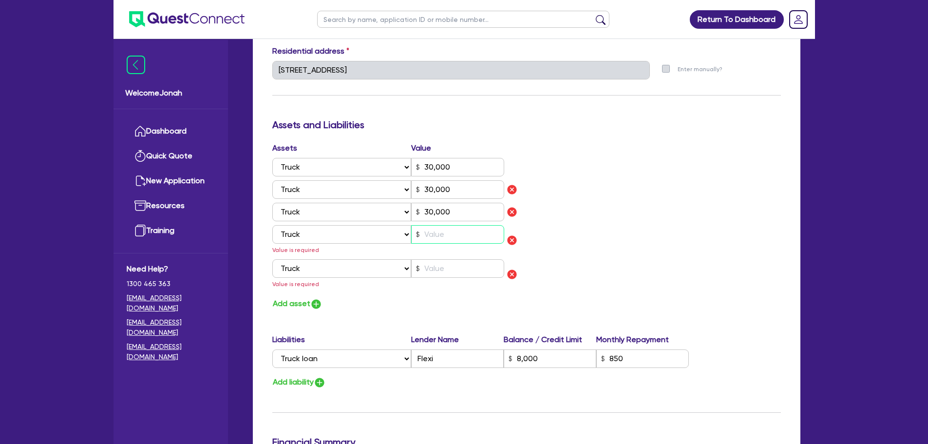
type input "0407 362 314"
type input "30,000"
type input "8,000"
type input "30,000"
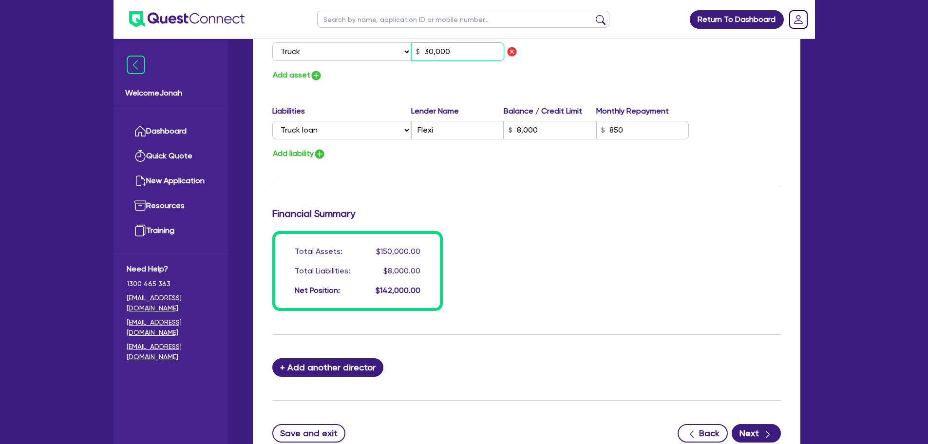
scroll to position [775, 0]
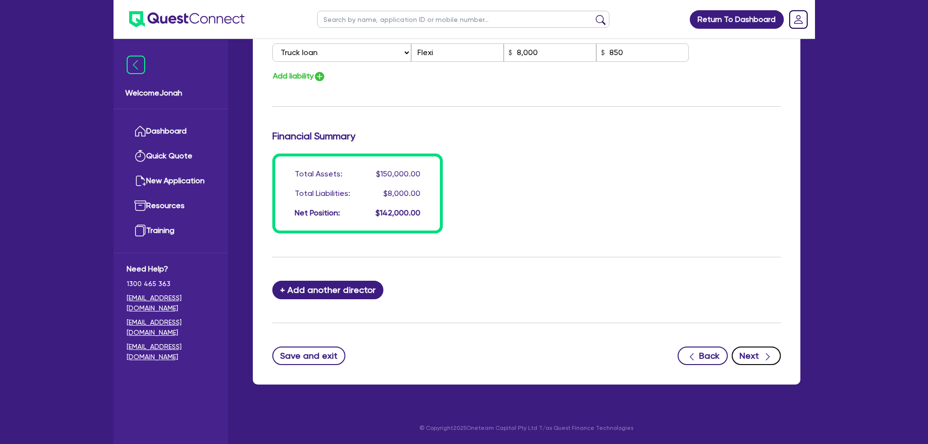
click at [757, 349] on button "Next" at bounding box center [756, 355] width 49 height 19
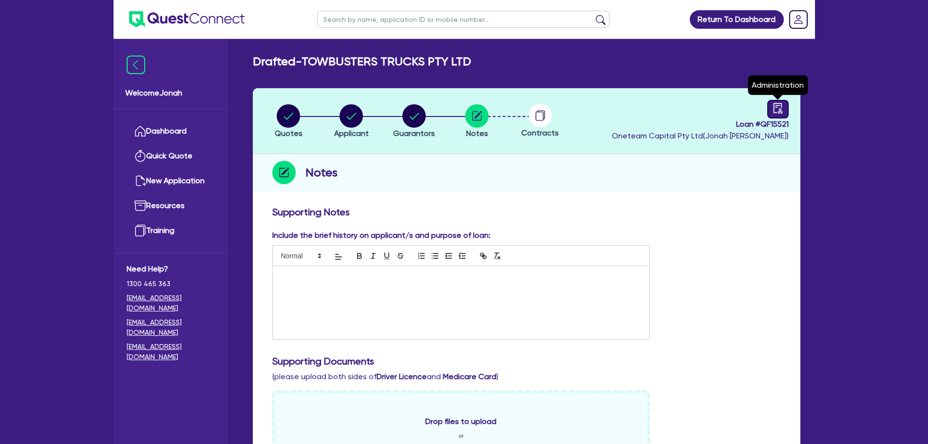
click at [777, 110] on icon "audit" at bounding box center [778, 108] width 11 height 11
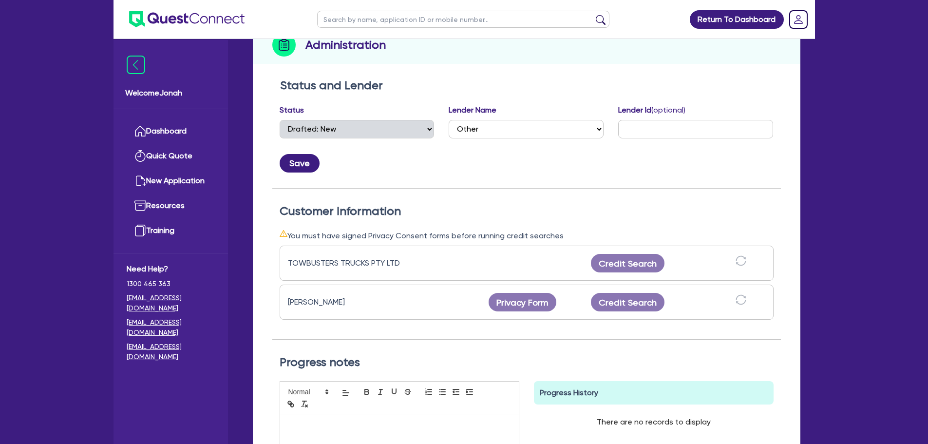
scroll to position [146, 0]
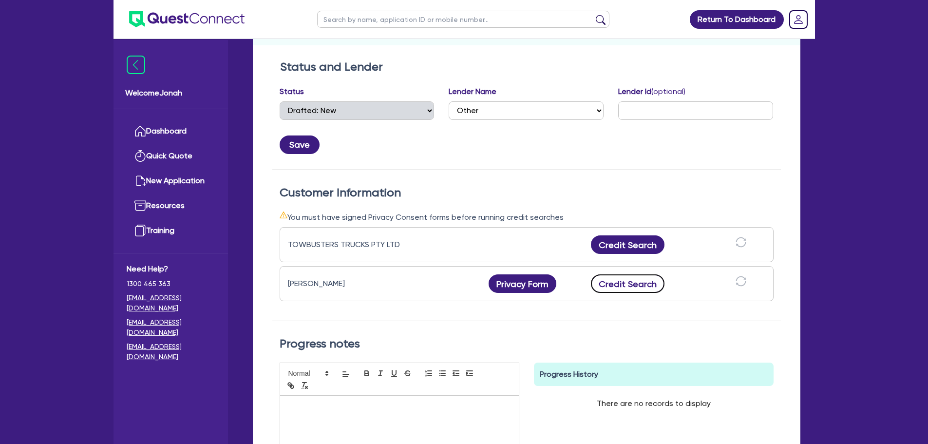
click at [621, 286] on button "Credit Search" at bounding box center [628, 283] width 74 height 19
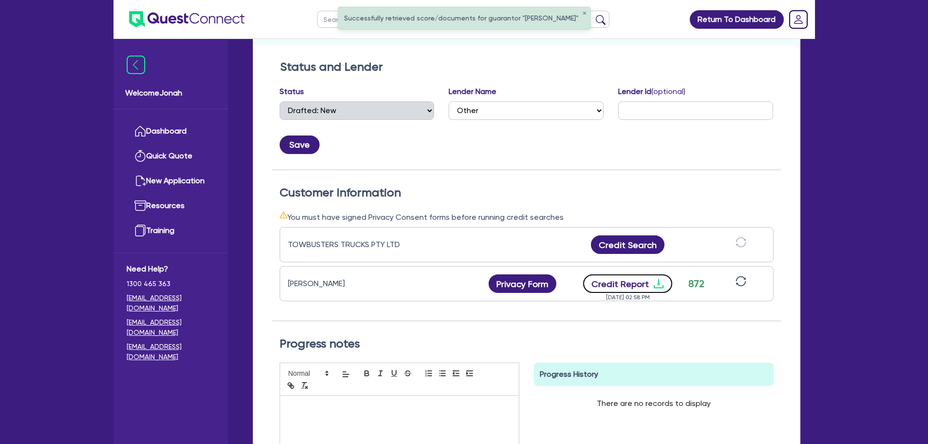
click at [634, 288] on button "Credit Report" at bounding box center [627, 283] width 89 height 19
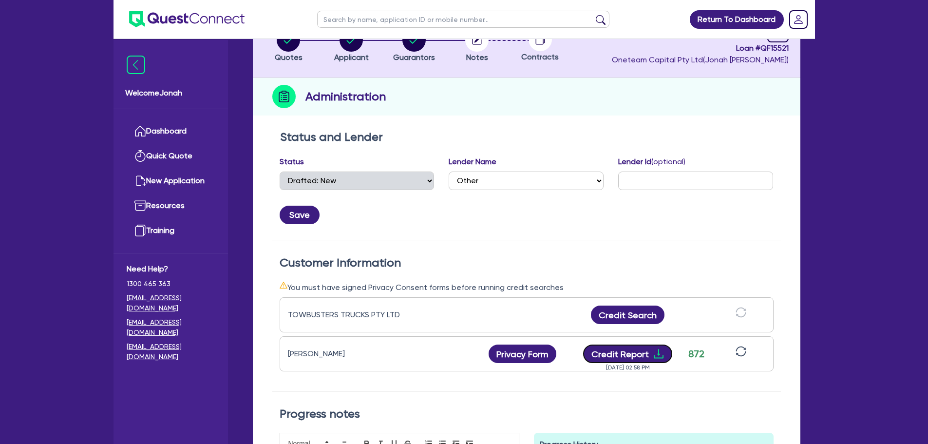
scroll to position [0, 0]
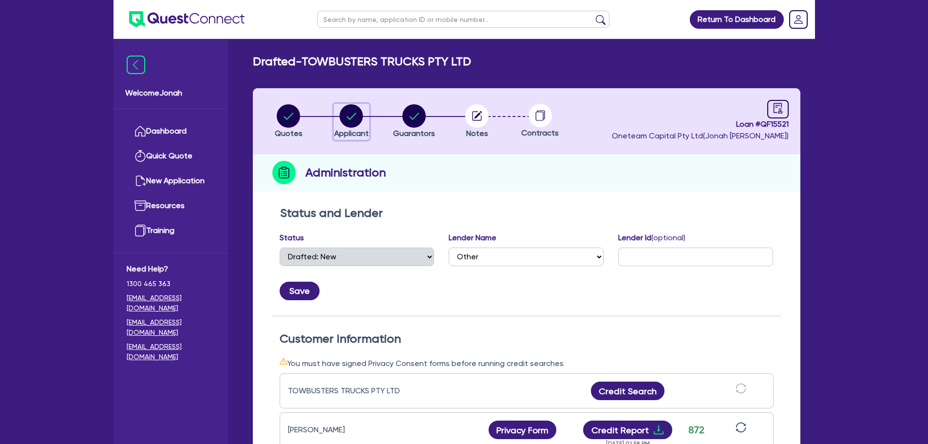
click at [351, 118] on icon "button" at bounding box center [352, 116] width 10 height 7
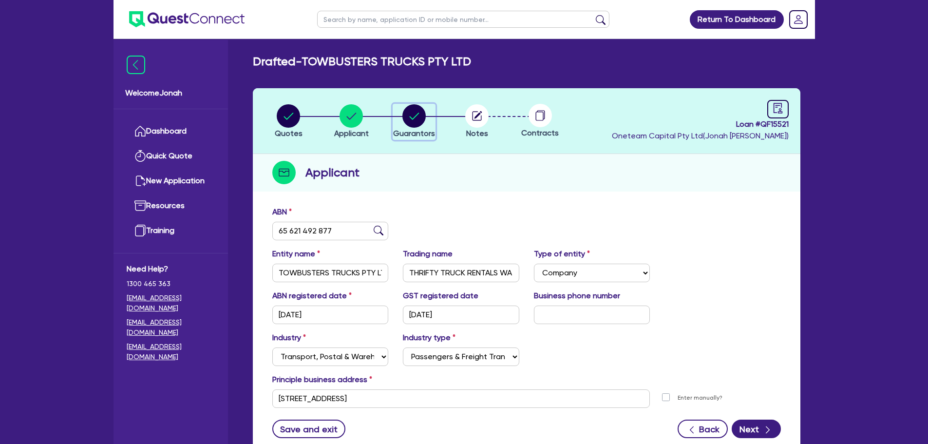
click at [407, 115] on circle "button" at bounding box center [413, 115] width 23 height 23
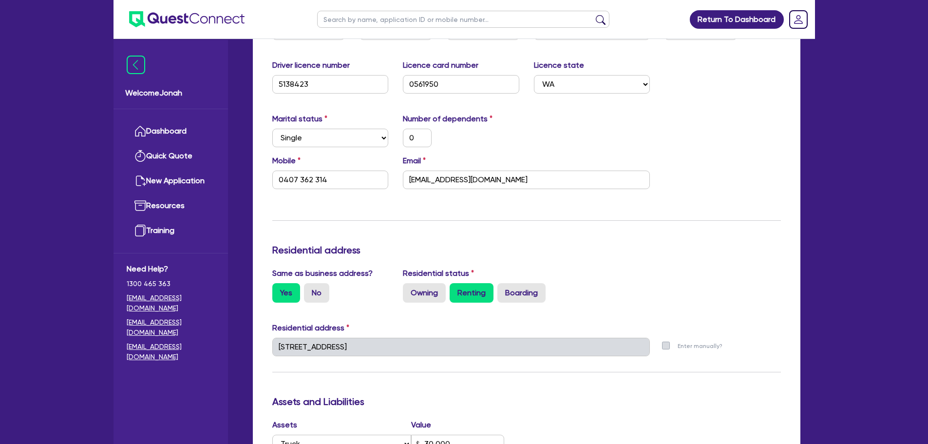
scroll to position [341, 0]
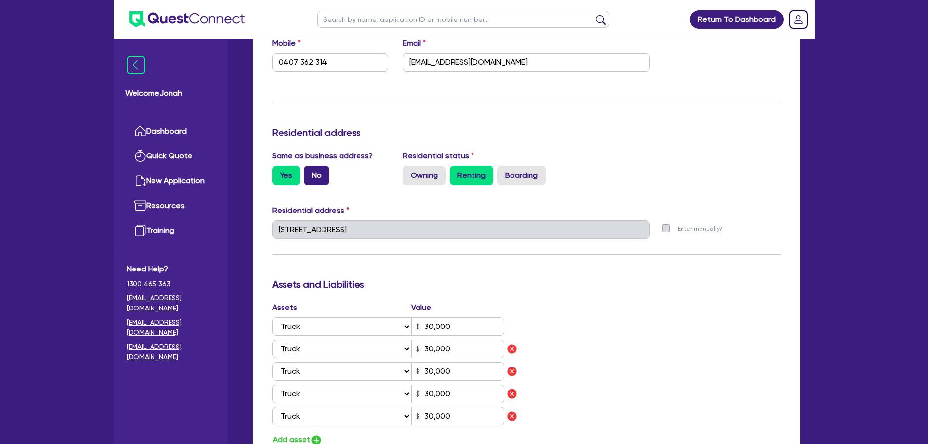
click at [313, 173] on label "No" at bounding box center [316, 175] width 25 height 19
click at [310, 172] on input "No" at bounding box center [307, 169] width 6 height 6
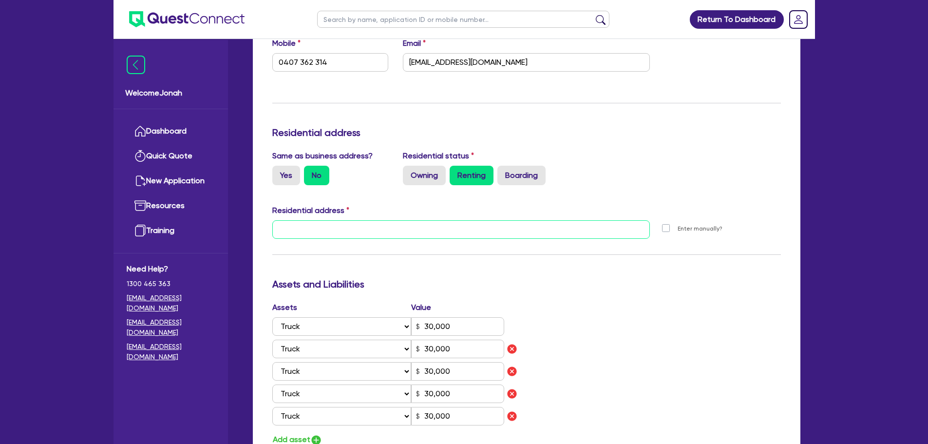
click at [333, 234] on input "text" at bounding box center [461, 229] width 378 height 19
paste input "UNIT 1 239 GNANGARA RD"
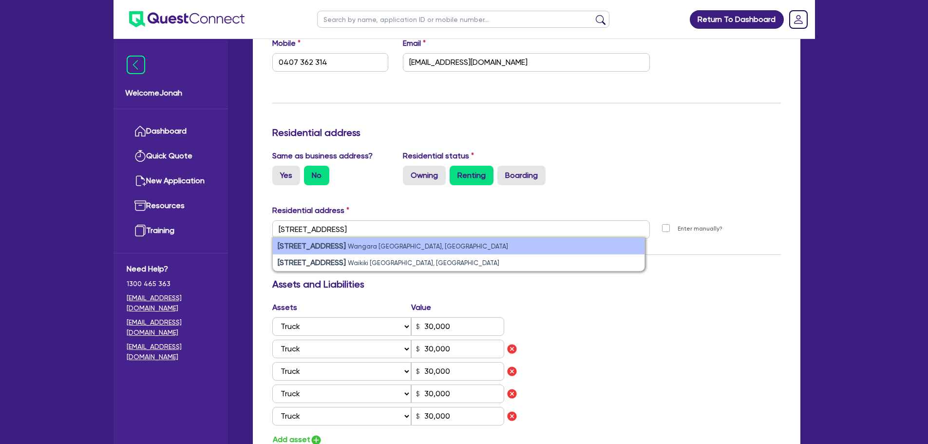
click at [386, 244] on small "Wangara WA, Australia" at bounding box center [428, 246] width 160 height 7
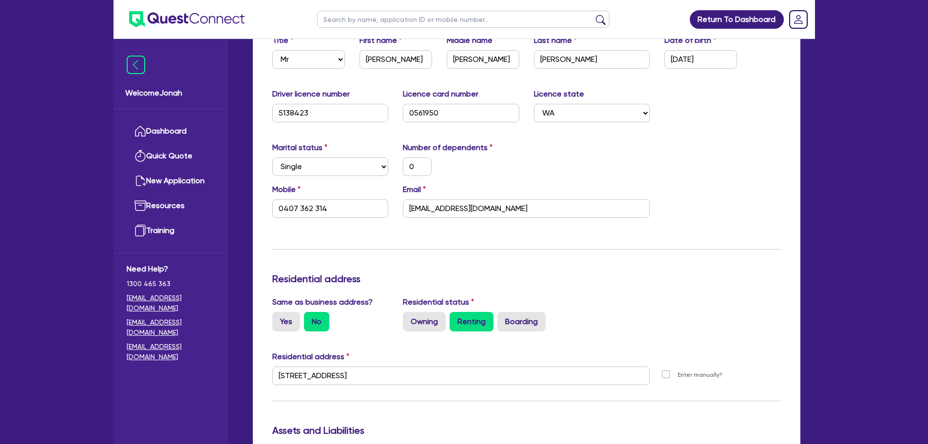
scroll to position [0, 0]
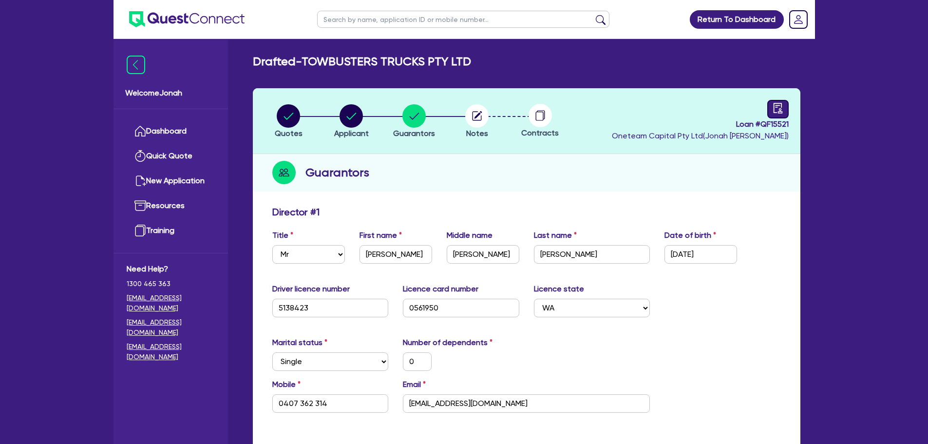
click at [778, 112] on icon "audit" at bounding box center [778, 108] width 11 height 11
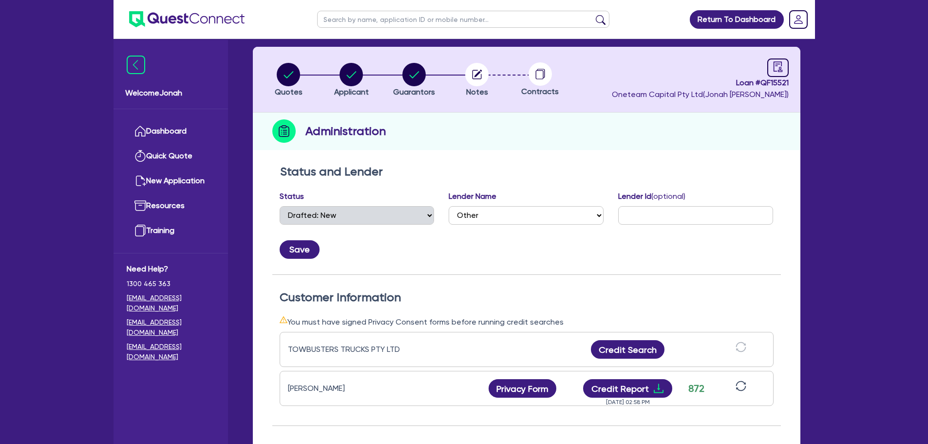
scroll to position [146, 0]
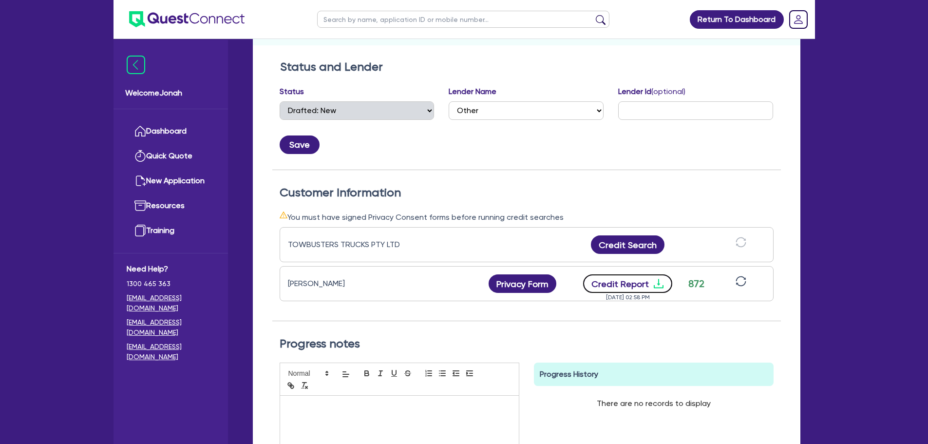
click at [645, 283] on button "Credit Report" at bounding box center [627, 283] width 89 height 19
click at [635, 139] on div "Save" at bounding box center [526, 141] width 509 height 26
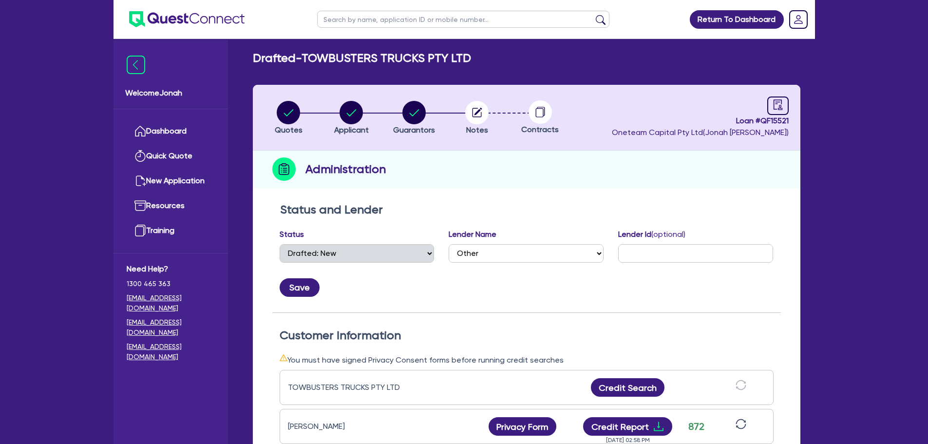
scroll to position [0, 0]
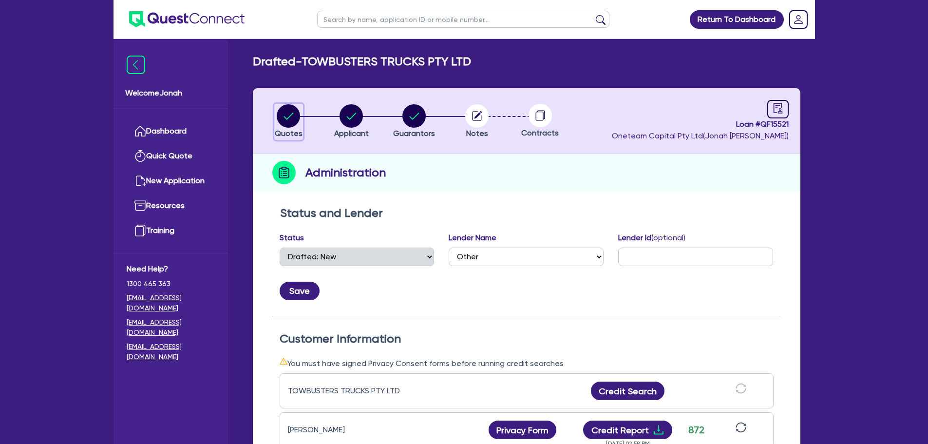
click at [289, 117] on icon "button" at bounding box center [289, 116] width 10 height 7
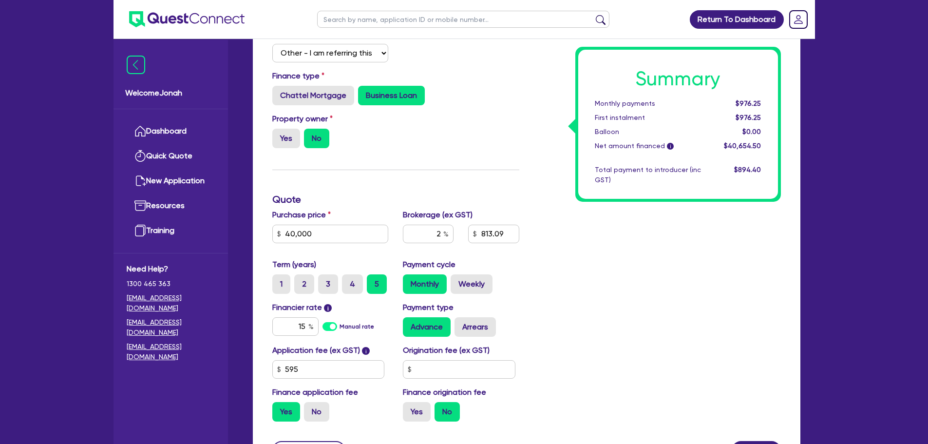
scroll to position [288, 0]
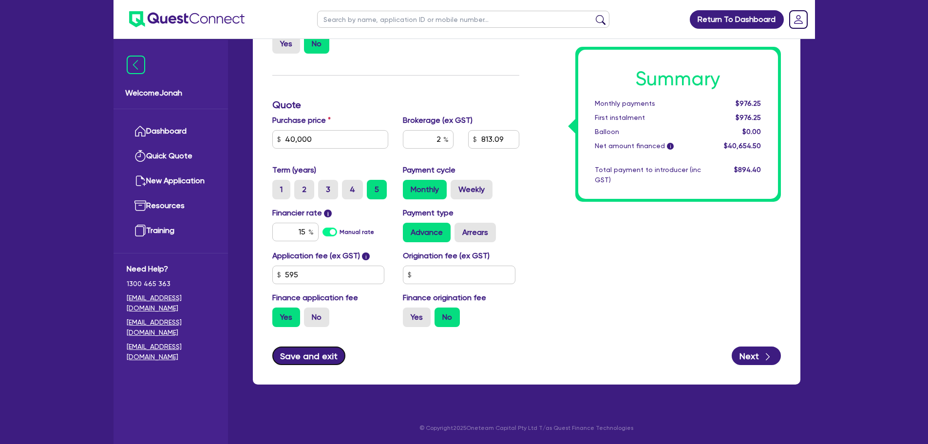
click at [307, 354] on button "Save and exit" at bounding box center [309, 355] width 74 height 19
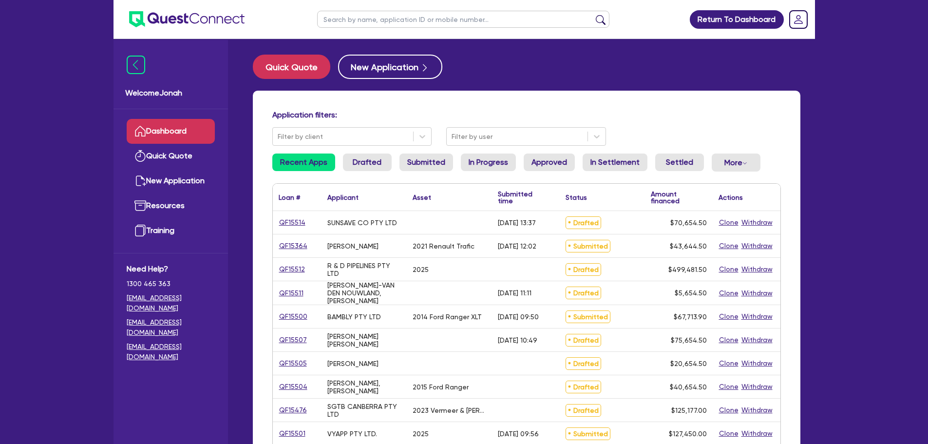
drag, startPoint x: 0, startPoint y: 0, endPoint x: 364, endPoint y: 22, distance: 365.0
click at [365, 22] on input "text" at bounding box center [463, 19] width 292 height 17
type input "r"
type input "harding"
click at [593, 15] on button "submit" at bounding box center [601, 22] width 16 height 14
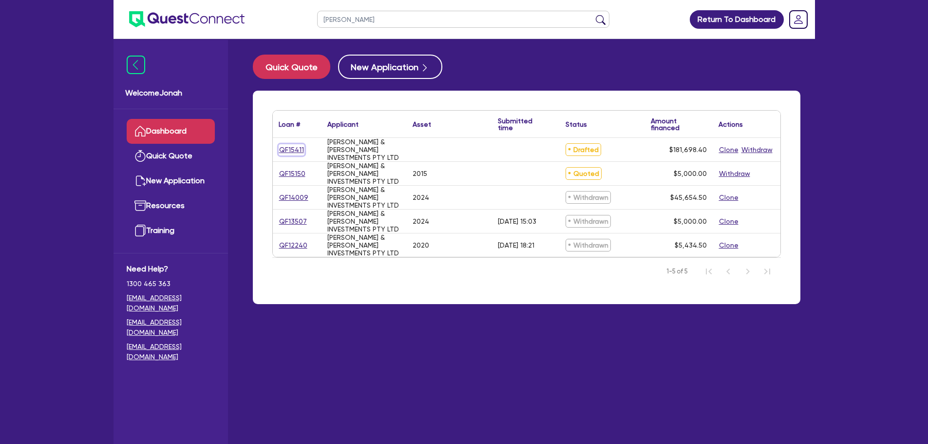
click at [296, 152] on link "QF15411" at bounding box center [292, 149] width 26 height 11
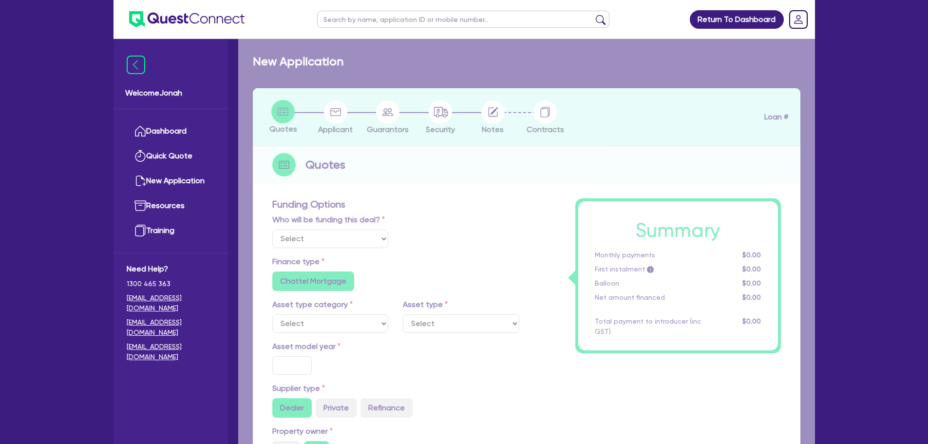
select select "Other"
radio input "false"
type input "180,000"
type input "3"
type input "5,450.95"
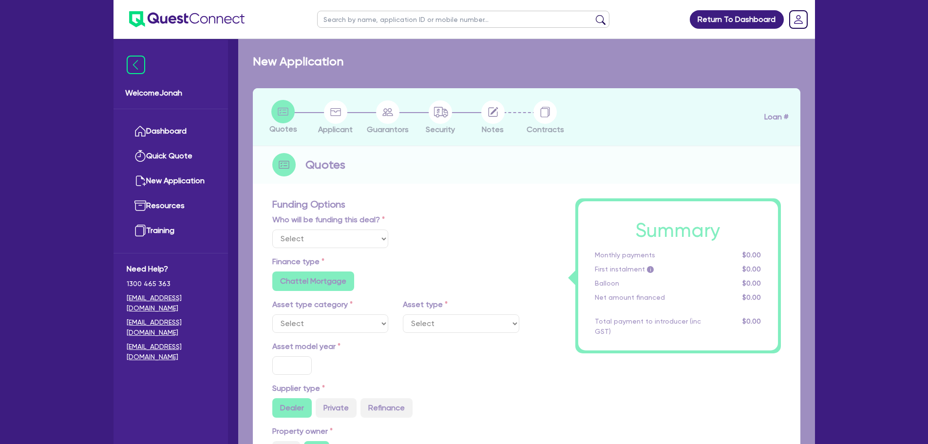
type input "7.99"
type input "949"
radio input "true"
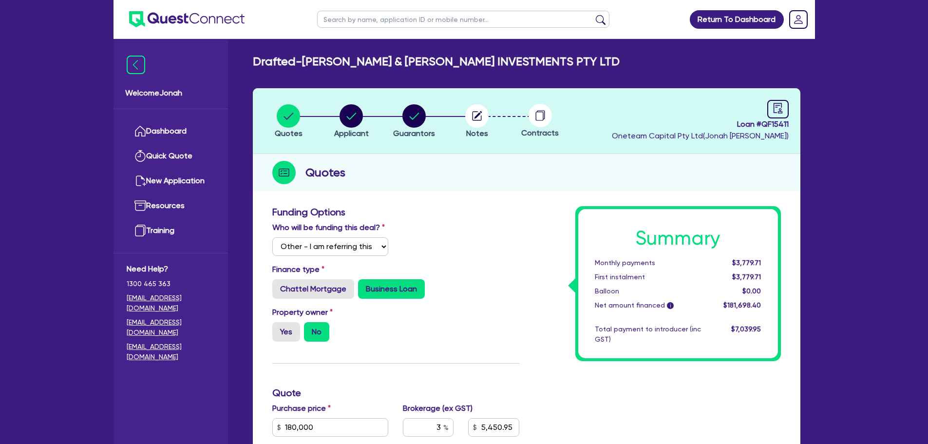
click at [577, 120] on header "Quotes Applicant Guarantors Notes Contracts Loan # QF15411 Oneteam Capital Pty …" at bounding box center [527, 121] width 548 height 66
drag, startPoint x: 415, startPoint y: 118, endPoint x: 420, endPoint y: 116, distance: 5.6
click at [416, 118] on circle "button" at bounding box center [413, 115] width 23 height 23
select select "MR"
select select "MARRIED"
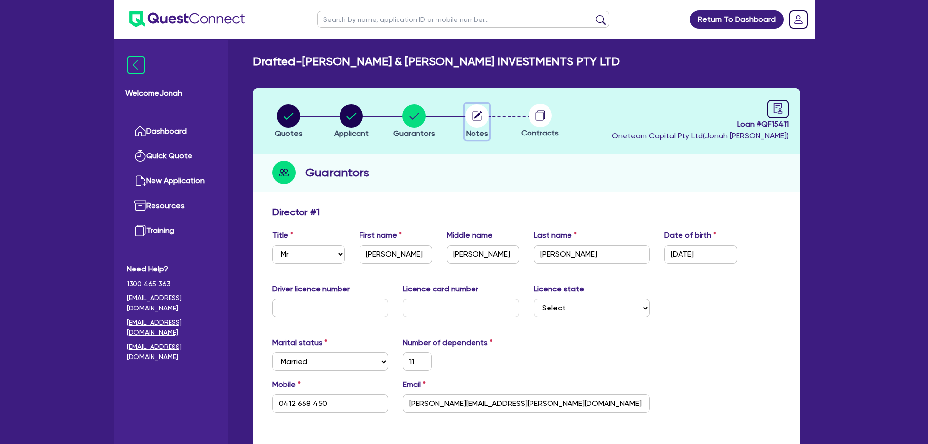
click at [471, 109] on circle "button" at bounding box center [476, 115] width 23 height 23
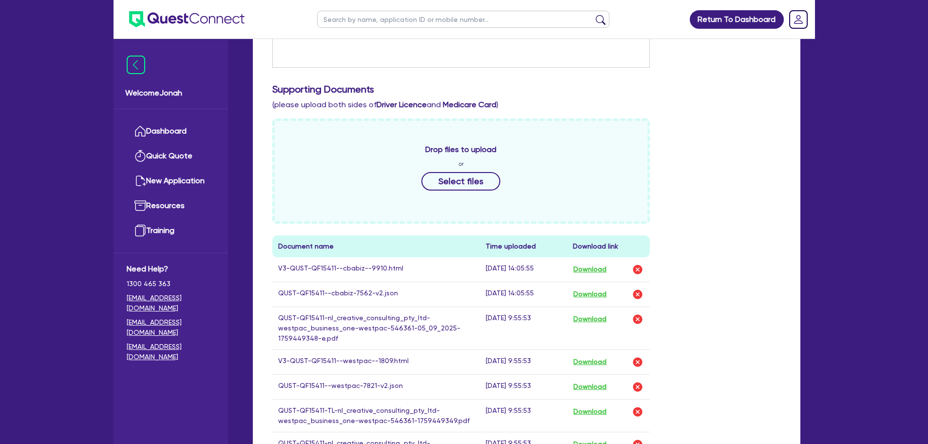
scroll to position [292, 0]
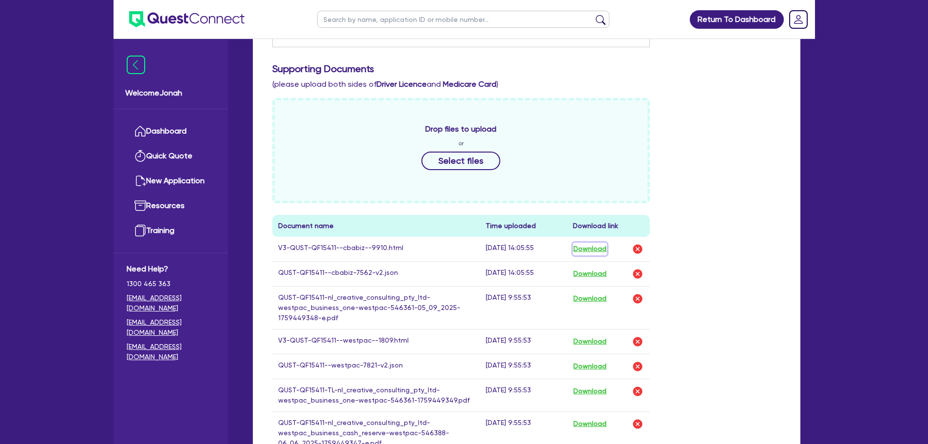
click at [593, 246] on button "Download" at bounding box center [590, 249] width 34 height 13
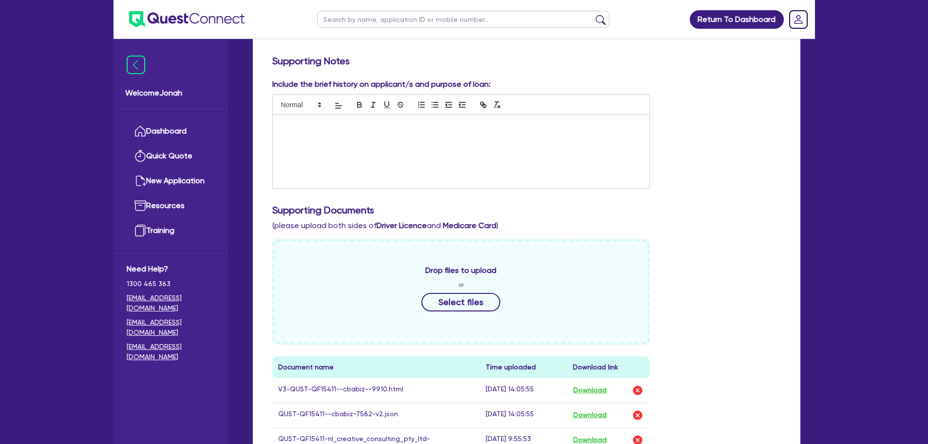
scroll to position [146, 0]
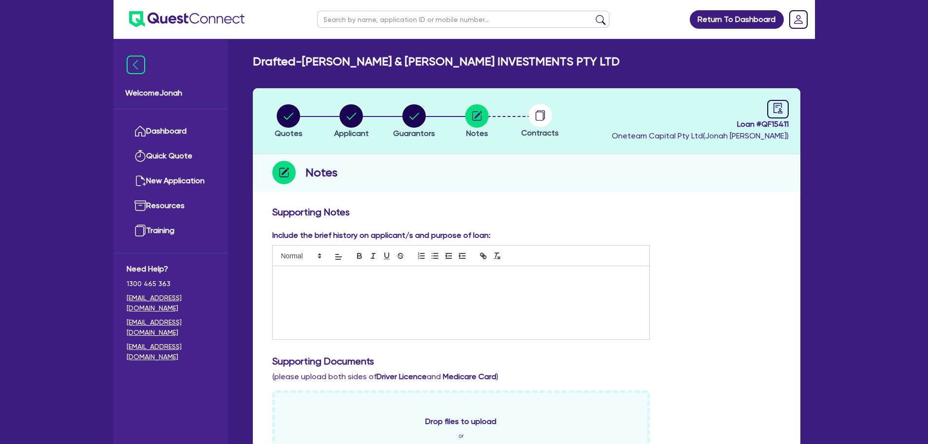
click at [784, 120] on span "Loan # QF15411" at bounding box center [700, 124] width 177 height 12
click at [783, 106] on div at bounding box center [777, 109] width 21 height 19
select select "DRAFTED_NEW"
select select "Other"
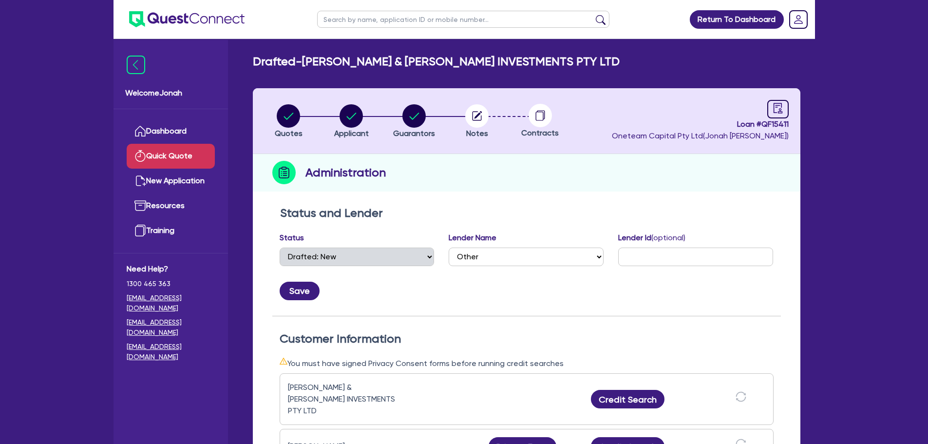
click at [168, 162] on link "Quick Quote" at bounding box center [171, 156] width 88 height 25
select select "Other"
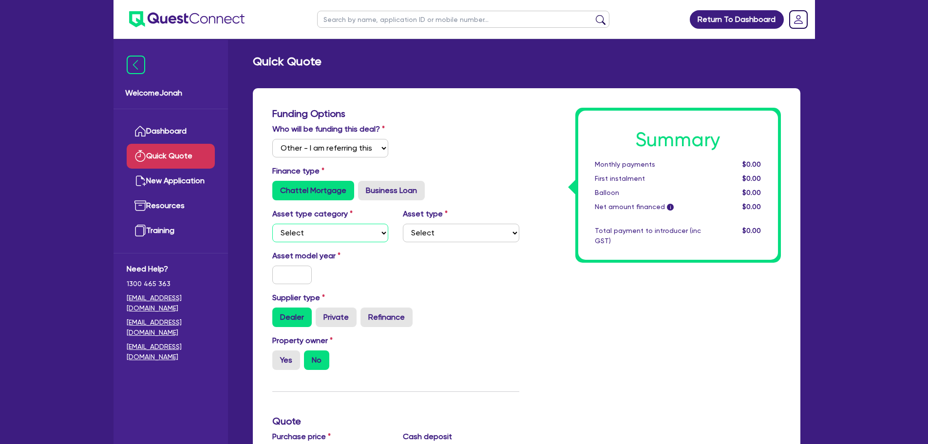
click at [348, 238] on select "Select Cars and light trucks Primary assets Secondary assets Tertiary assets" at bounding box center [330, 233] width 116 height 19
select select "PRIMARY_ASSETS"
click at [272, 224] on select "Select Cars and light trucks Primary assets Secondary assets Tertiary assets" at bounding box center [330, 233] width 116 height 19
click at [438, 234] on select "Select Heavy trucks over 4.5 tonne Trailers Bus and coaches Yellow goods and ex…" at bounding box center [461, 233] width 116 height 19
select select "HEAVY_TRUCKS"
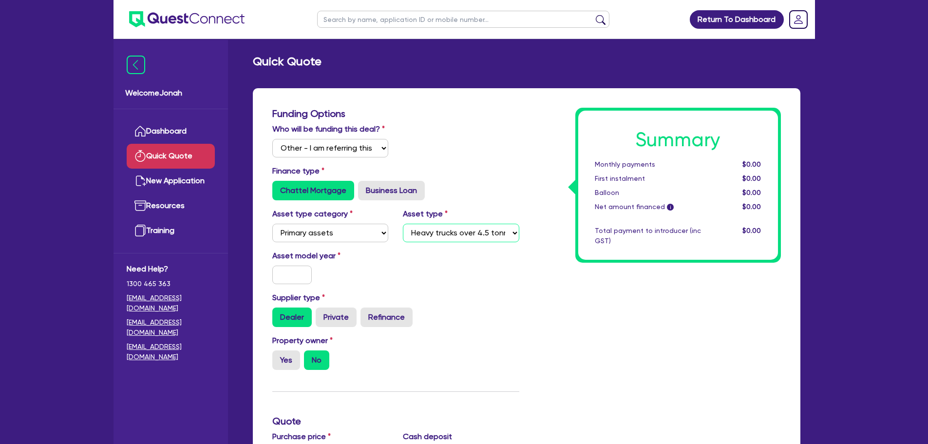
click at [403, 224] on select "Select Heavy trucks over 4.5 tonne Trailers Bus and coaches Yellow goods and ex…" at bounding box center [461, 233] width 116 height 19
click at [289, 271] on input "text" at bounding box center [292, 274] width 40 height 19
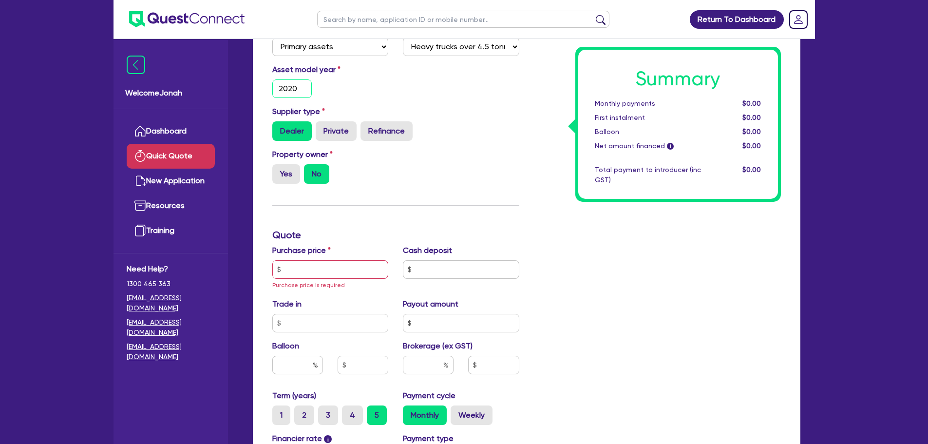
scroll to position [195, 0]
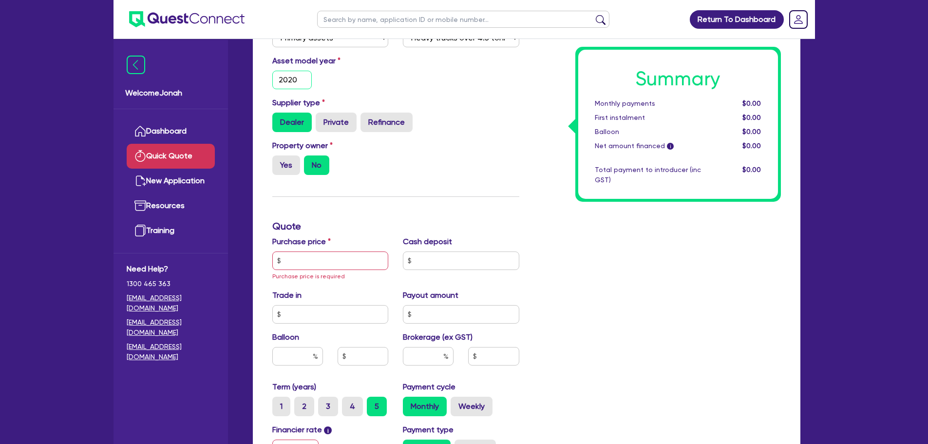
type input "2020"
click at [338, 265] on input "text" at bounding box center [330, 260] width 116 height 19
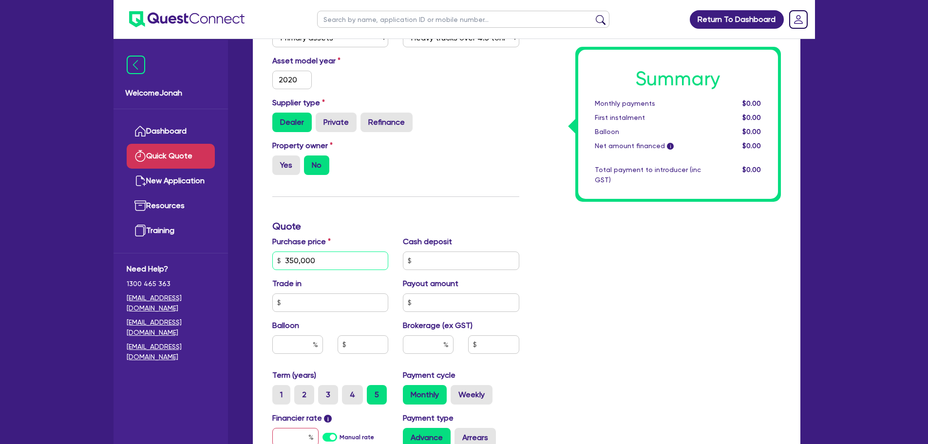
type input "350,000"
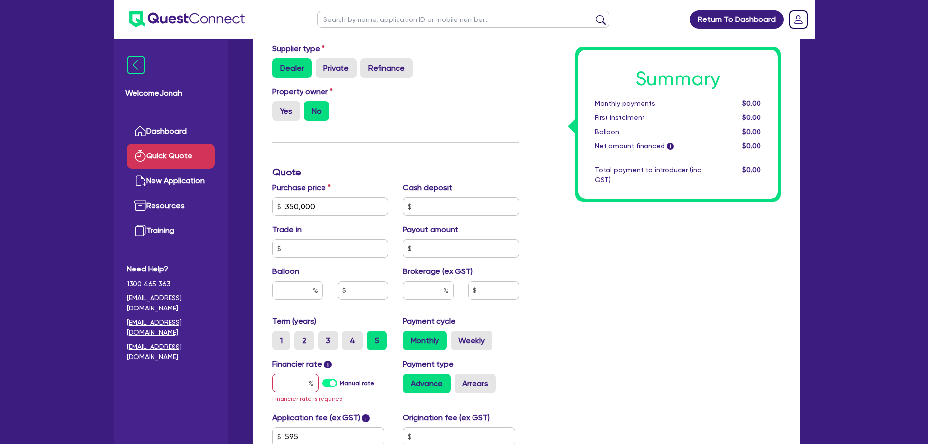
scroll to position [97, 0]
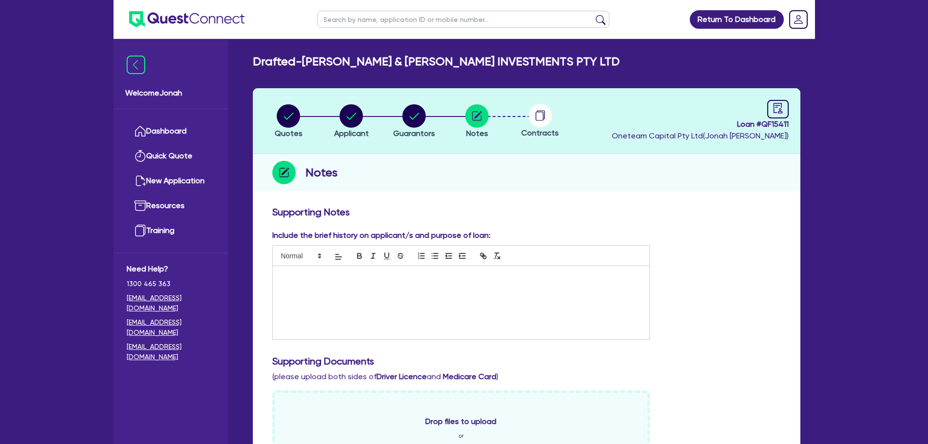
scroll to position [295, 0]
